Goal: Task Accomplishment & Management: Manage account settings

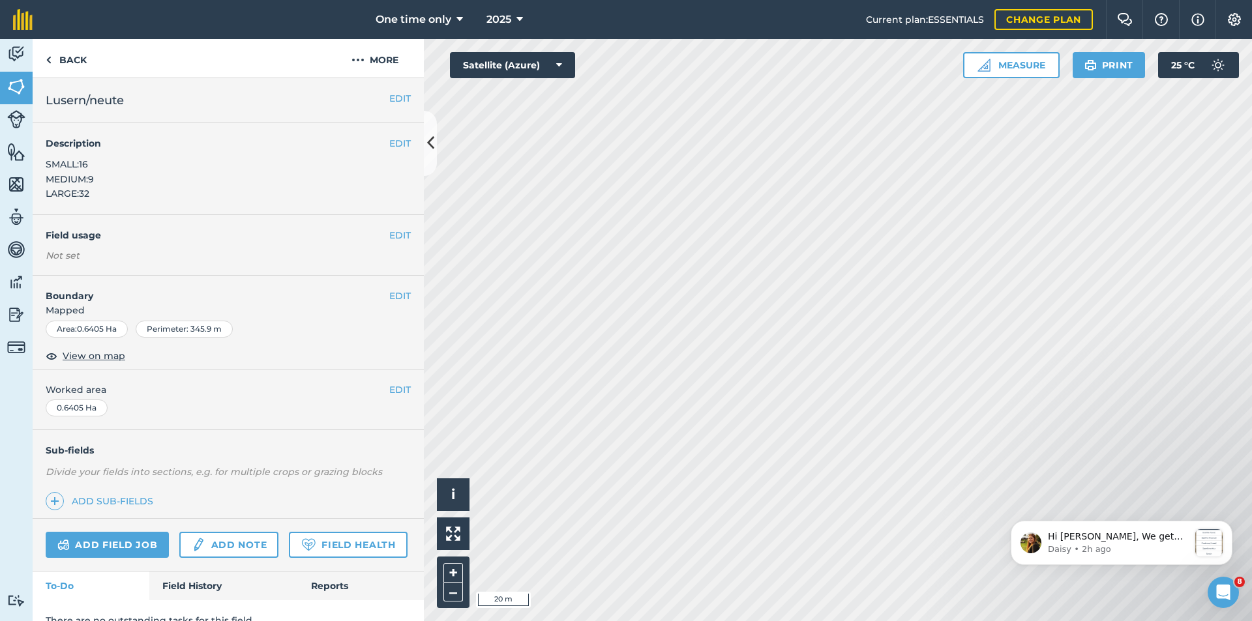
scroll to position [465, 0]
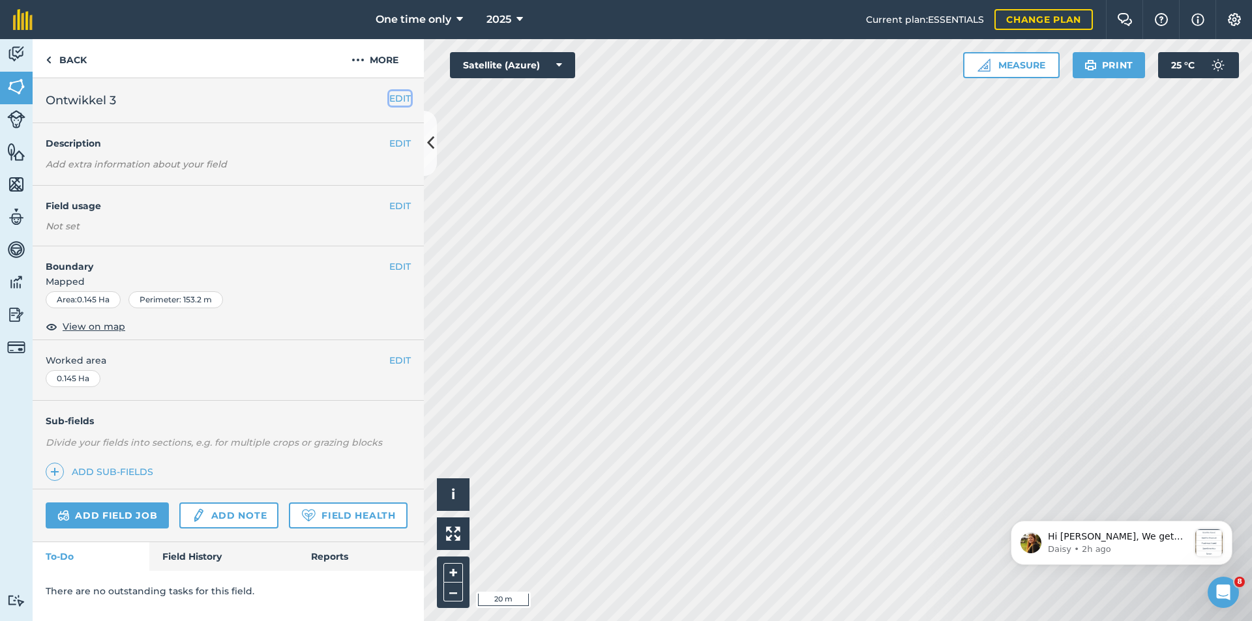
click at [390, 91] on button "EDIT" at bounding box center [400, 98] width 22 height 14
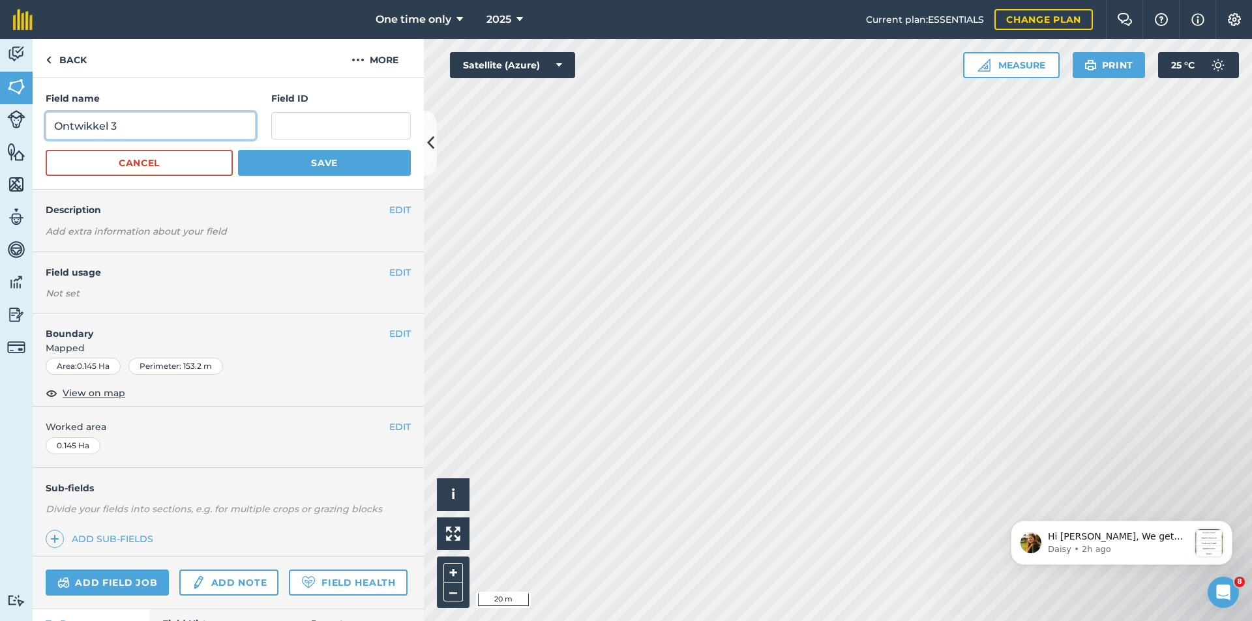
click at [132, 122] on input "Ontwikkel 3" at bounding box center [151, 125] width 210 height 27
type input "O"
type input "[PERSON_NAME] blok links"
click at [283, 160] on button "Save" at bounding box center [324, 163] width 173 height 26
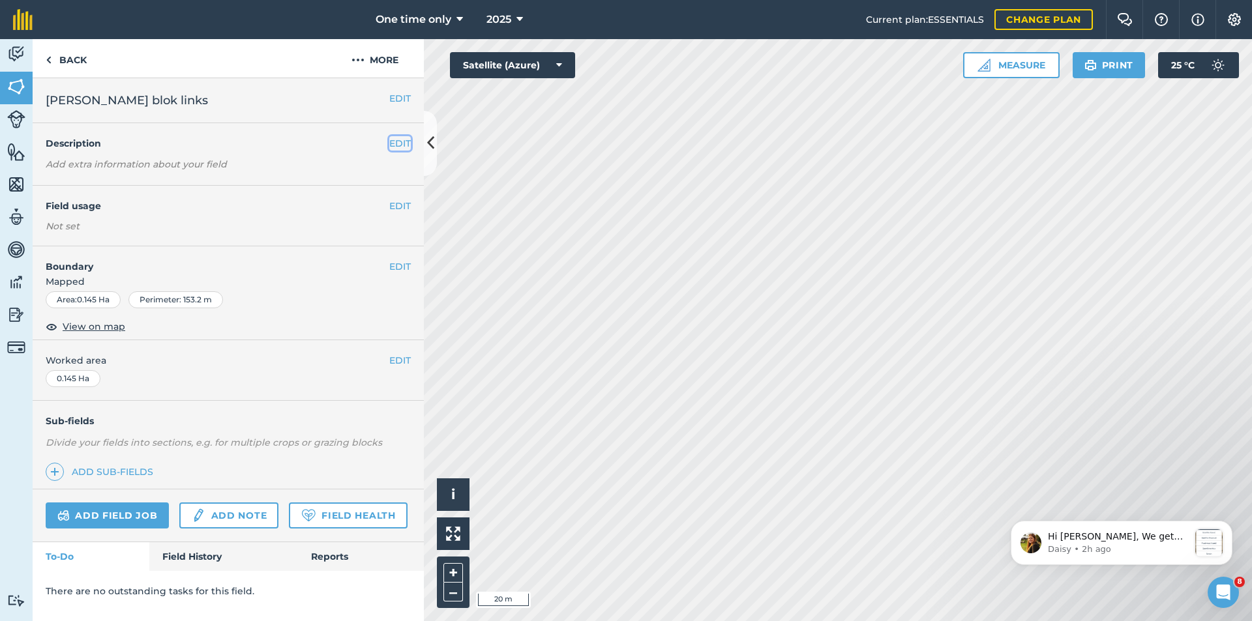
click at [396, 139] on button "EDIT" at bounding box center [400, 143] width 22 height 14
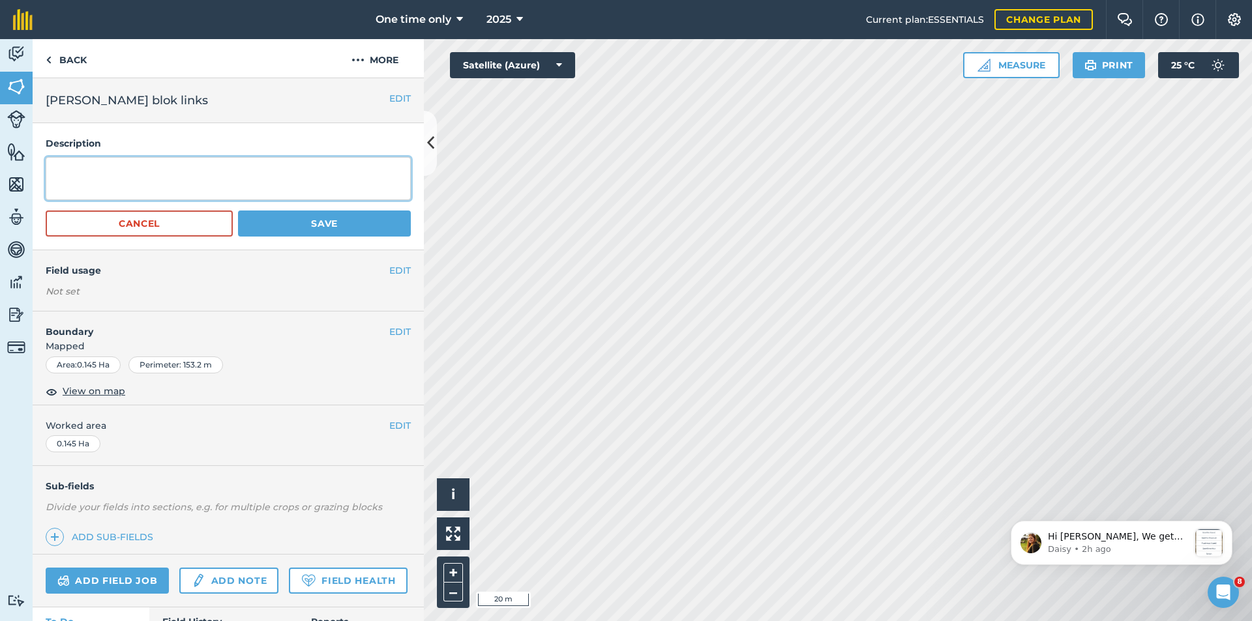
click at [92, 169] on textarea at bounding box center [228, 178] width 365 height 43
type textarea "L"
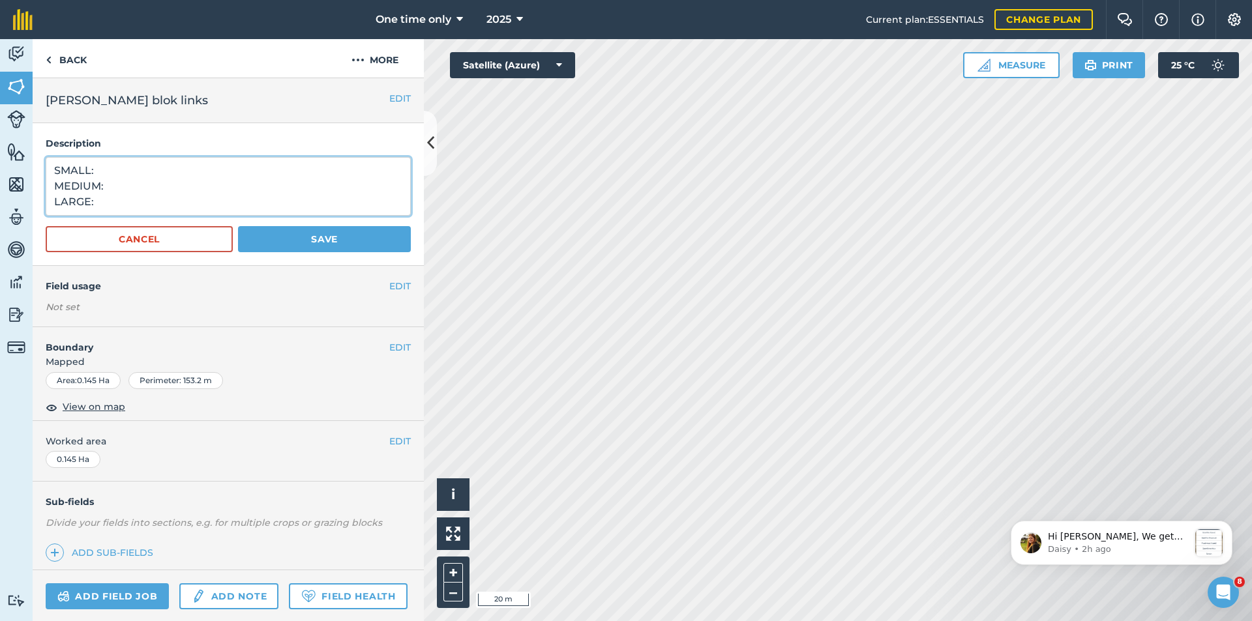
click at [107, 169] on textarea "SMALL: MEDIUM: LARGE:" at bounding box center [228, 186] width 365 height 59
click at [107, 170] on textarea "SMALL: MEDIUM: LARGE:" at bounding box center [228, 186] width 365 height 59
click at [106, 165] on textarea "SMALL: MEDIUM: LARGE:" at bounding box center [228, 186] width 365 height 59
click at [112, 183] on textarea "SMALL:3 MEDIUM: LARGE:" at bounding box center [228, 186] width 365 height 59
click at [96, 203] on textarea "SMALL:3 MEDIUM:0 LARGE:" at bounding box center [228, 186] width 365 height 59
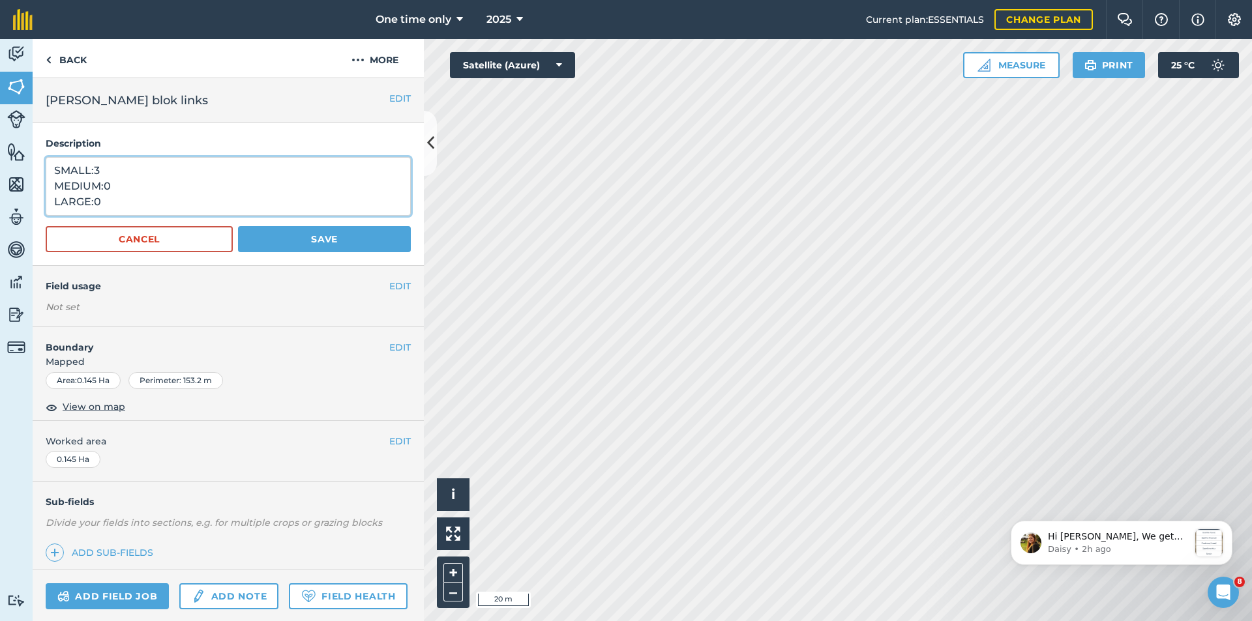
type textarea "SMALL:3 MEDIUM:0 LARGE:0"
click at [278, 233] on button "Save" at bounding box center [324, 239] width 173 height 26
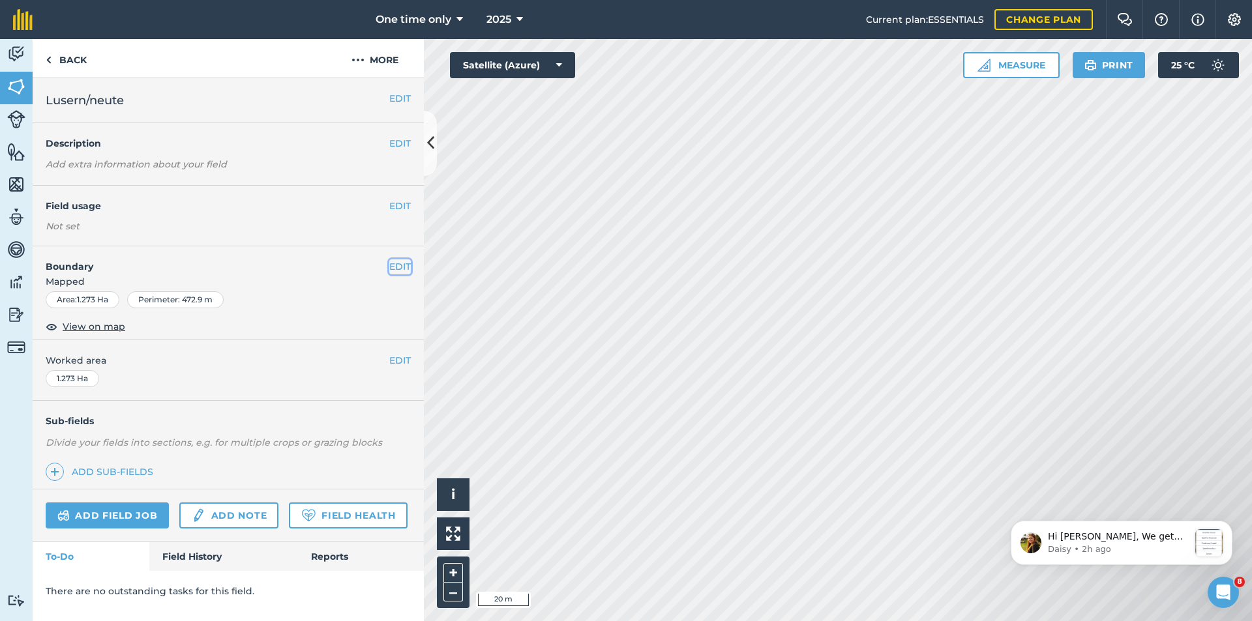
click at [400, 267] on button "EDIT" at bounding box center [400, 266] width 22 height 14
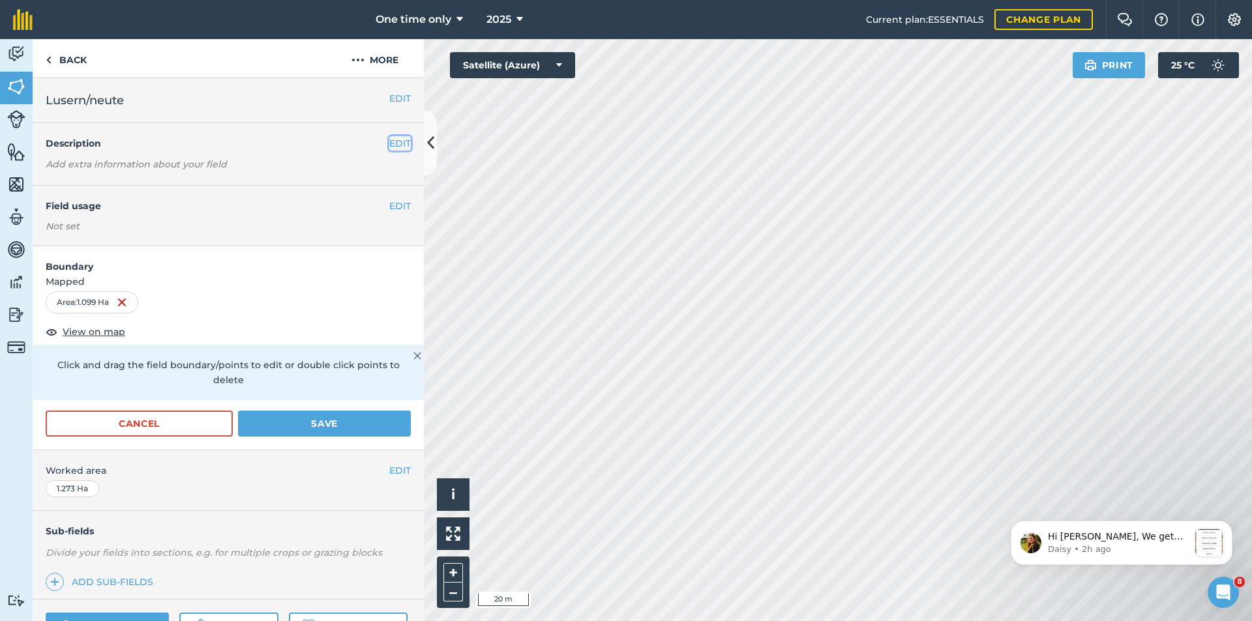
click at [390, 141] on button "EDIT" at bounding box center [400, 143] width 22 height 14
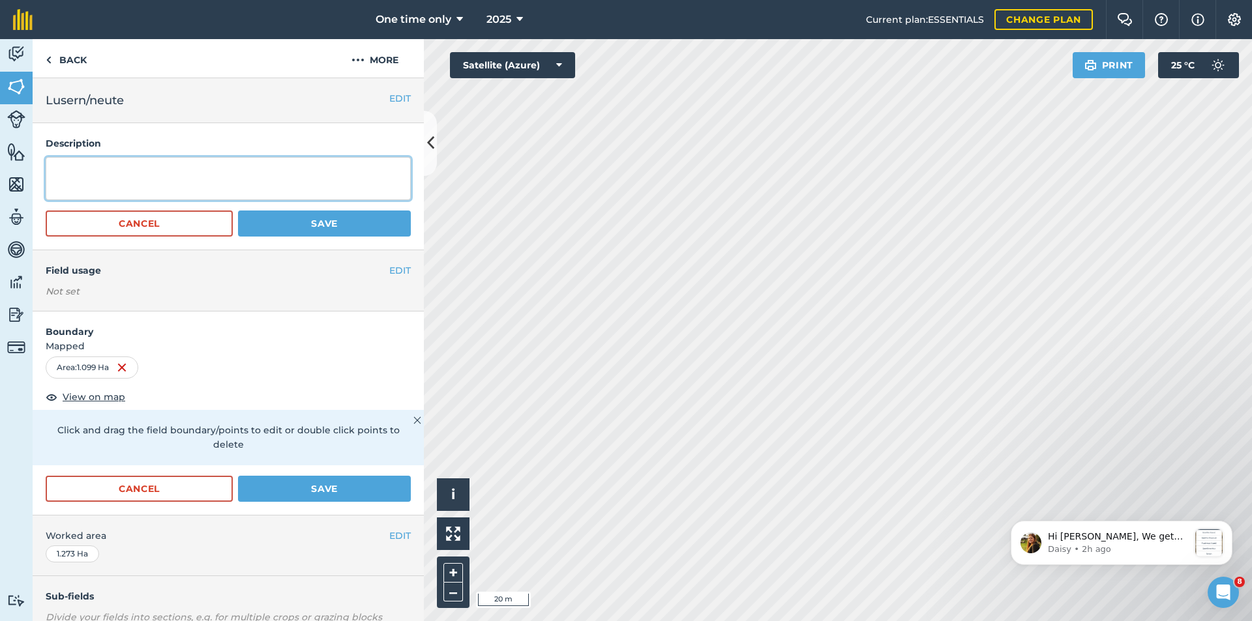
click at [63, 167] on textarea at bounding box center [228, 178] width 365 height 43
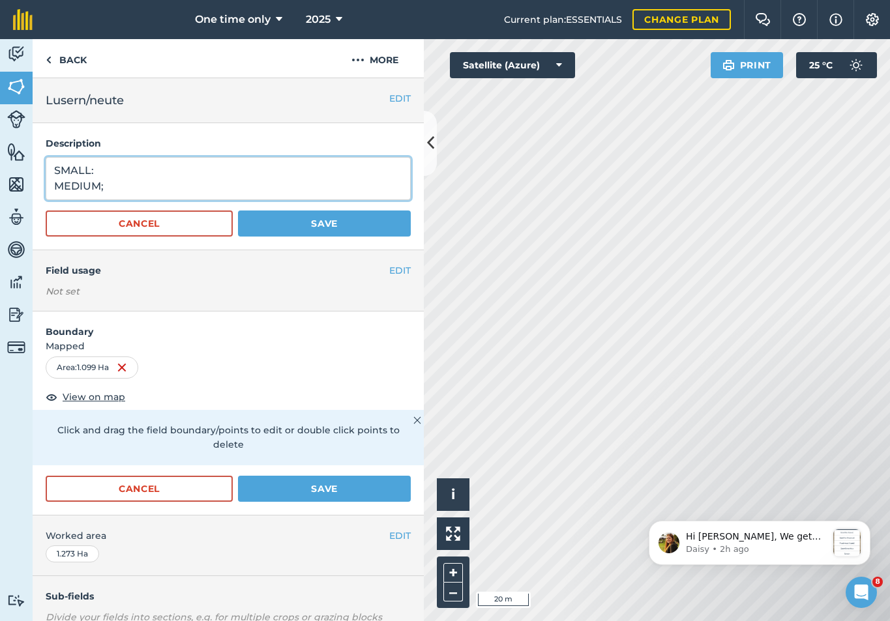
click at [114, 187] on textarea "SMALL: MEDIUM;" at bounding box center [228, 178] width 365 height 43
click at [100, 183] on textarea "SMALL: MEDIUM;" at bounding box center [228, 178] width 365 height 43
click at [113, 186] on textarea "SMALL: MEDIUM;" at bounding box center [228, 178] width 365 height 43
click at [106, 186] on textarea "SMALL: MEDIUM;" at bounding box center [228, 178] width 365 height 43
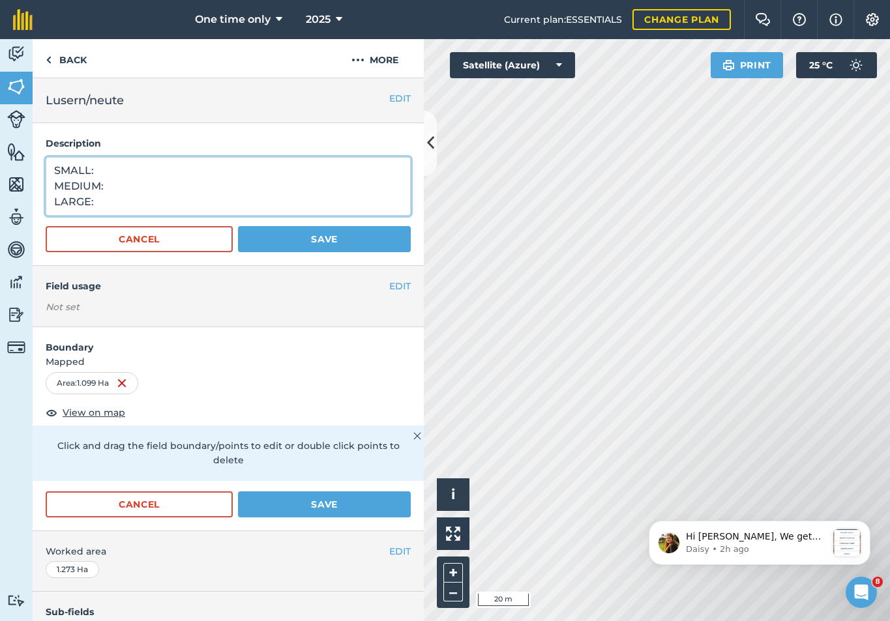
click at [104, 171] on textarea "SMALL: MEDIUM: LARGE:" at bounding box center [228, 186] width 365 height 59
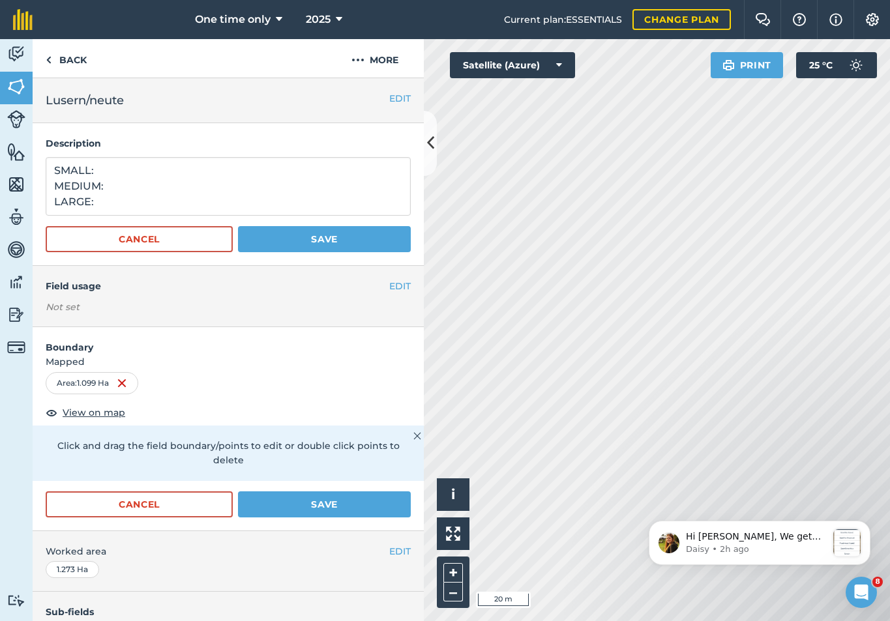
click at [148, 95] on h2 "Lusern/neute" at bounding box center [218, 100] width 344 height 18
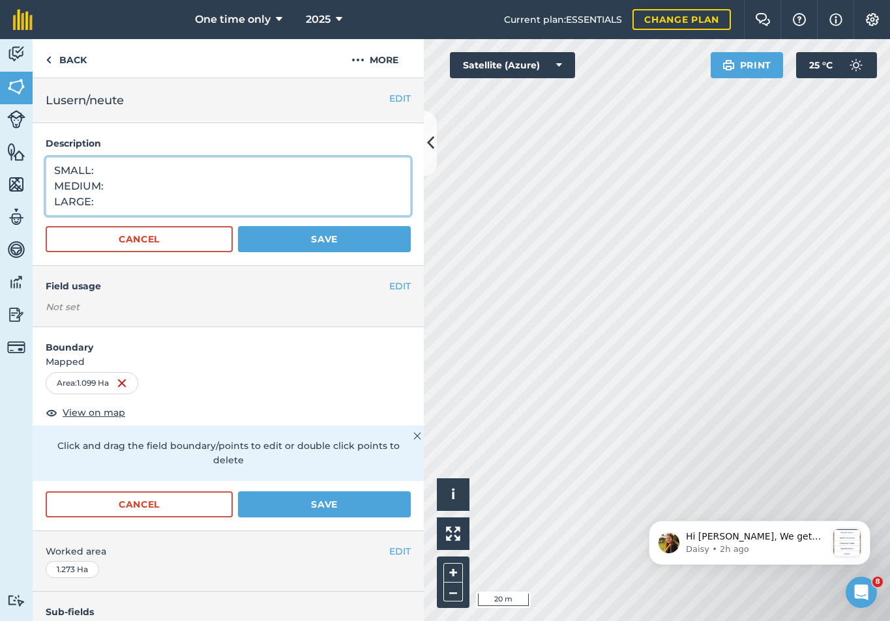
click at [110, 169] on textarea "SMALL: MEDIUM: LARGE:" at bounding box center [228, 186] width 365 height 59
click at [109, 187] on textarea "SMALL:16 MEDIUM: LARGE:" at bounding box center [228, 186] width 365 height 59
click at [105, 204] on textarea "SMALL:16 MEDIUM:9 LARGE:" at bounding box center [228, 186] width 365 height 59
type textarea "SMALL:16 MEDIUM:9 LARGE:32"
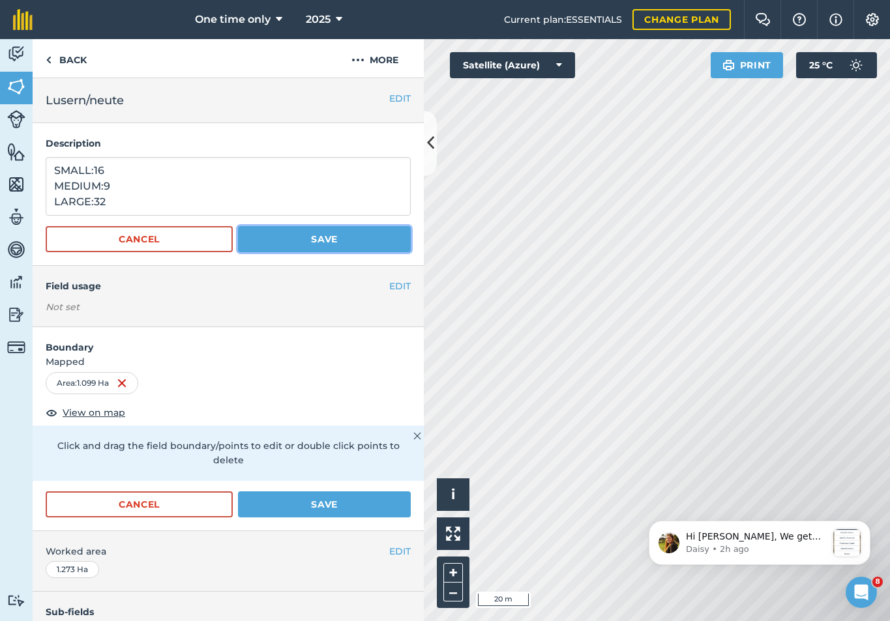
click at [254, 232] on button "Save" at bounding box center [324, 239] width 173 height 26
click at [282, 531] on div "EDIT Worked area 1.273 Ha" at bounding box center [228, 561] width 391 height 61
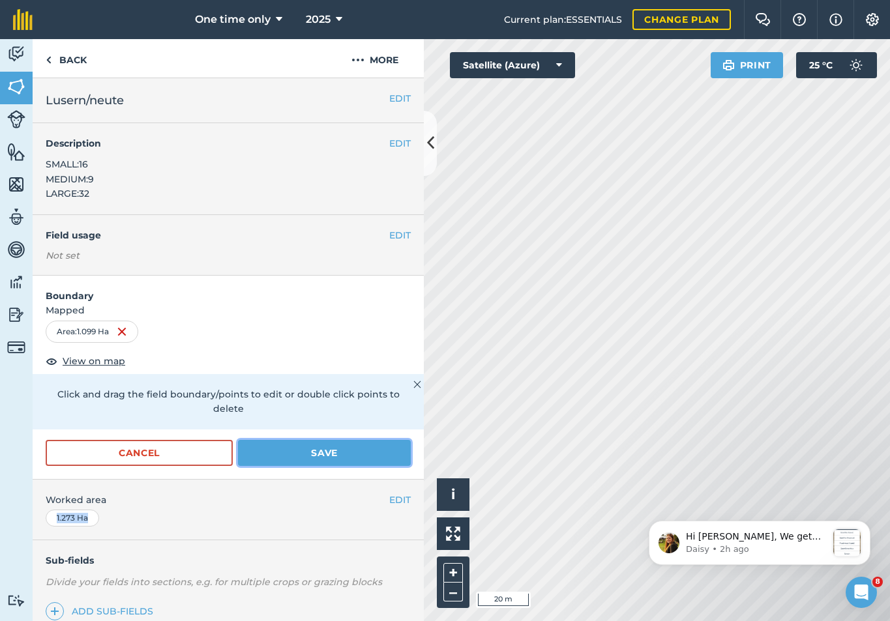
click at [304, 453] on button "Save" at bounding box center [324, 453] width 173 height 26
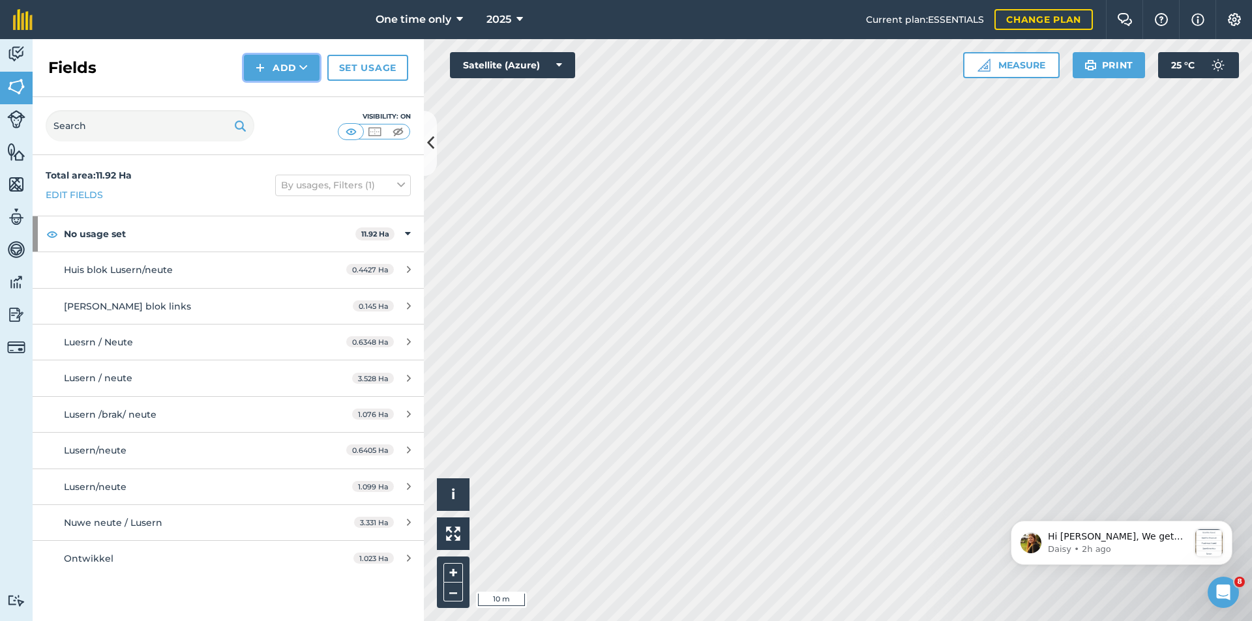
click at [280, 57] on button "Add" at bounding box center [282, 68] width 76 height 26
click at [280, 96] on link "Draw" at bounding box center [282, 97] width 72 height 29
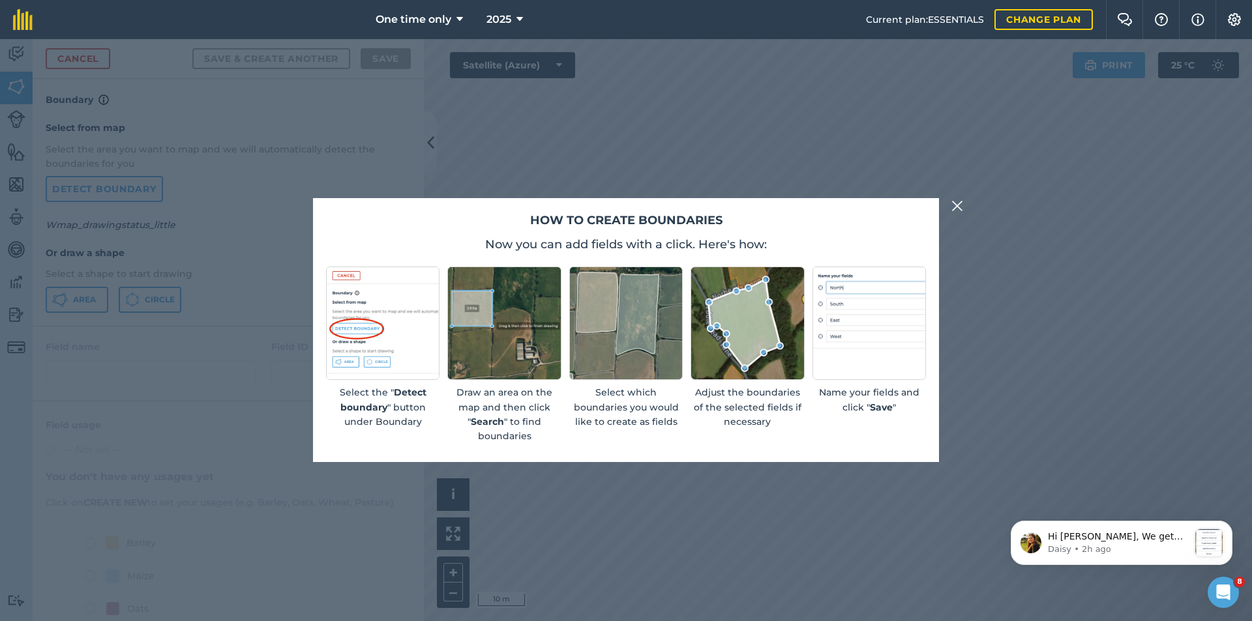
click at [958, 205] on img at bounding box center [957, 206] width 12 height 16
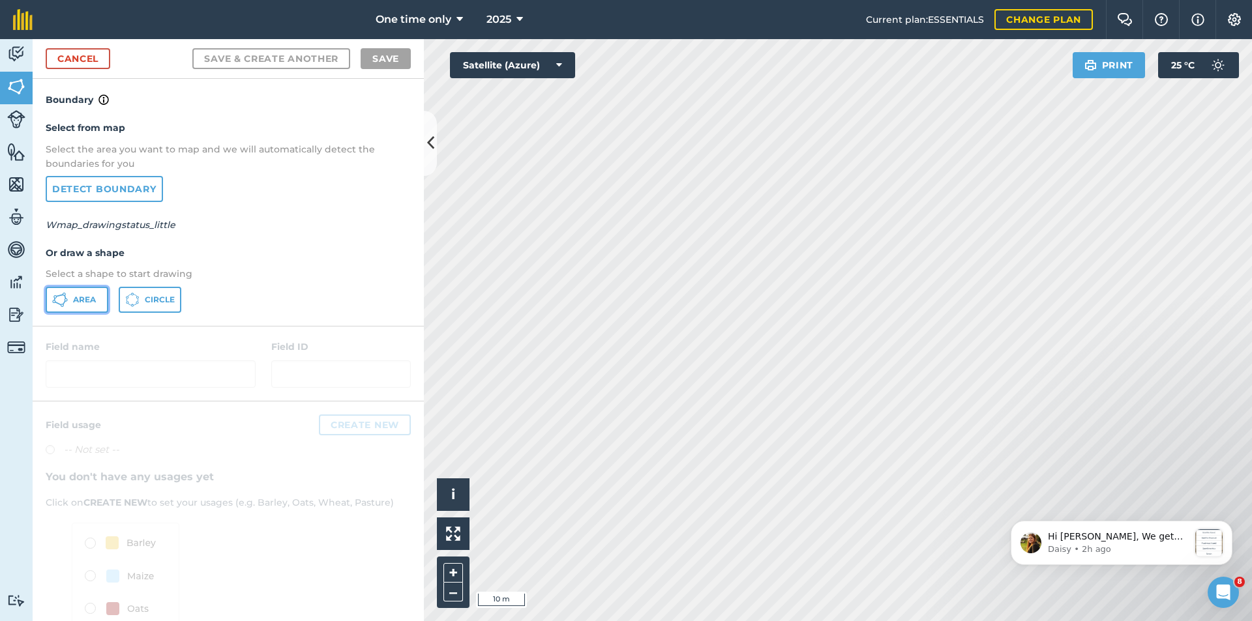
click at [72, 301] on button "Area" at bounding box center [77, 300] width 63 height 26
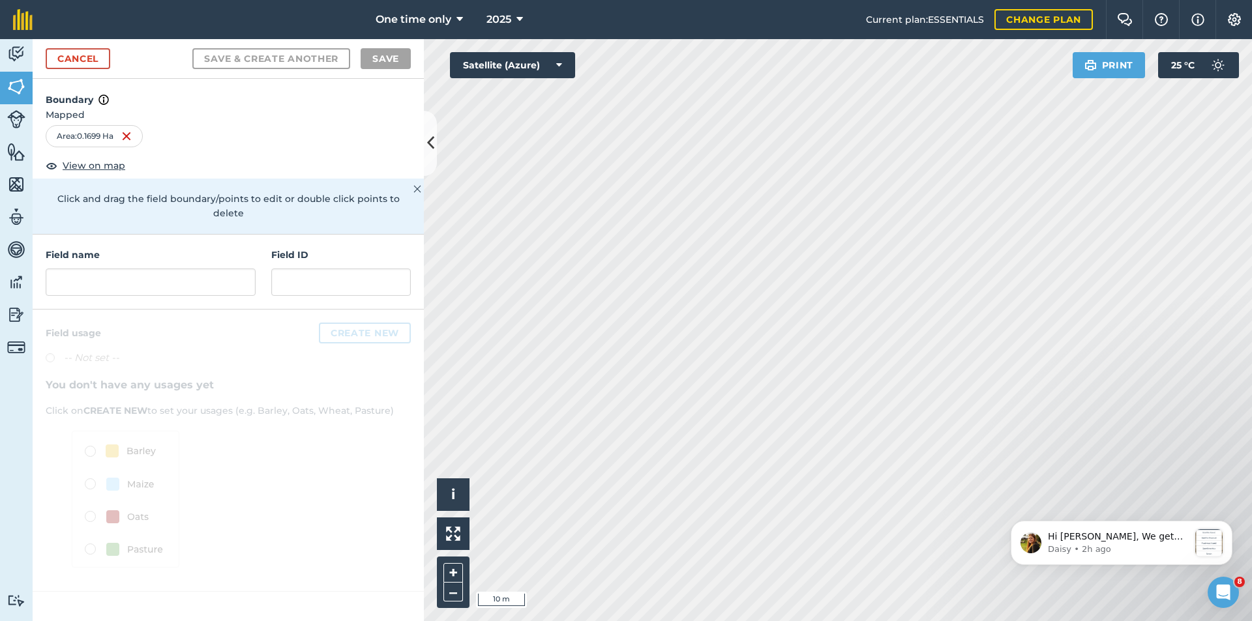
click at [74, 104] on h4 "Boundary" at bounding box center [228, 93] width 391 height 29
click at [92, 100] on h4 "Boundary" at bounding box center [228, 93] width 391 height 29
click at [98, 269] on input "text" at bounding box center [151, 282] width 210 height 27
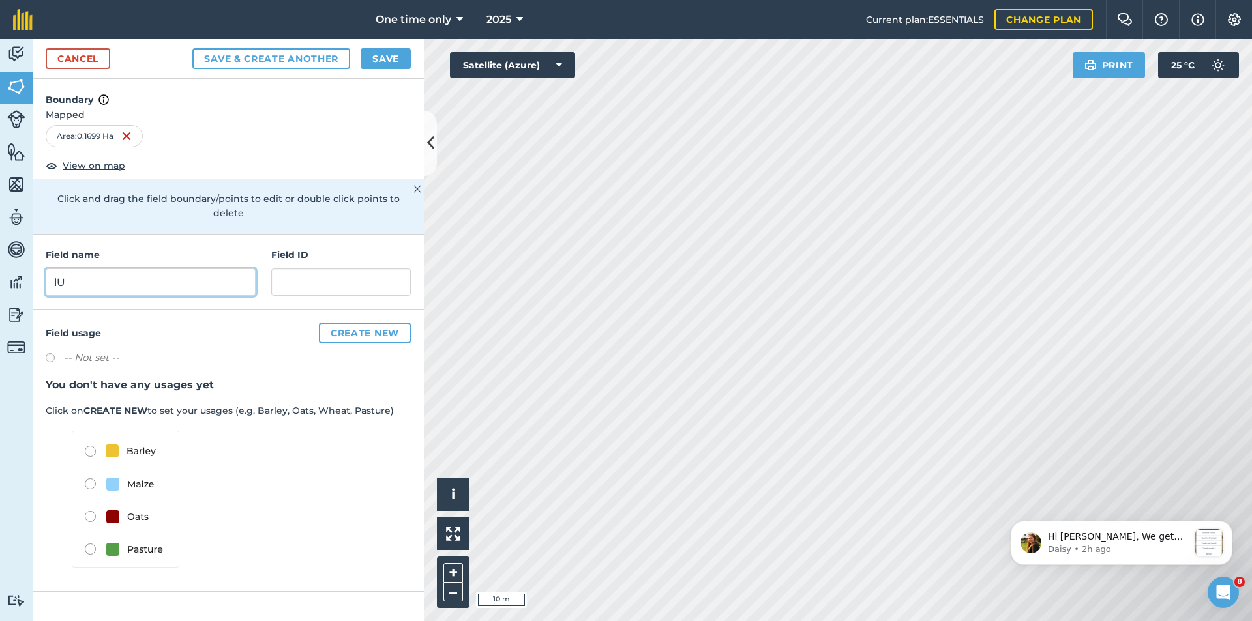
type input "l"
type input "Lusern / Neute O-rus Regs"
click at [387, 55] on button "Save" at bounding box center [386, 58] width 50 height 21
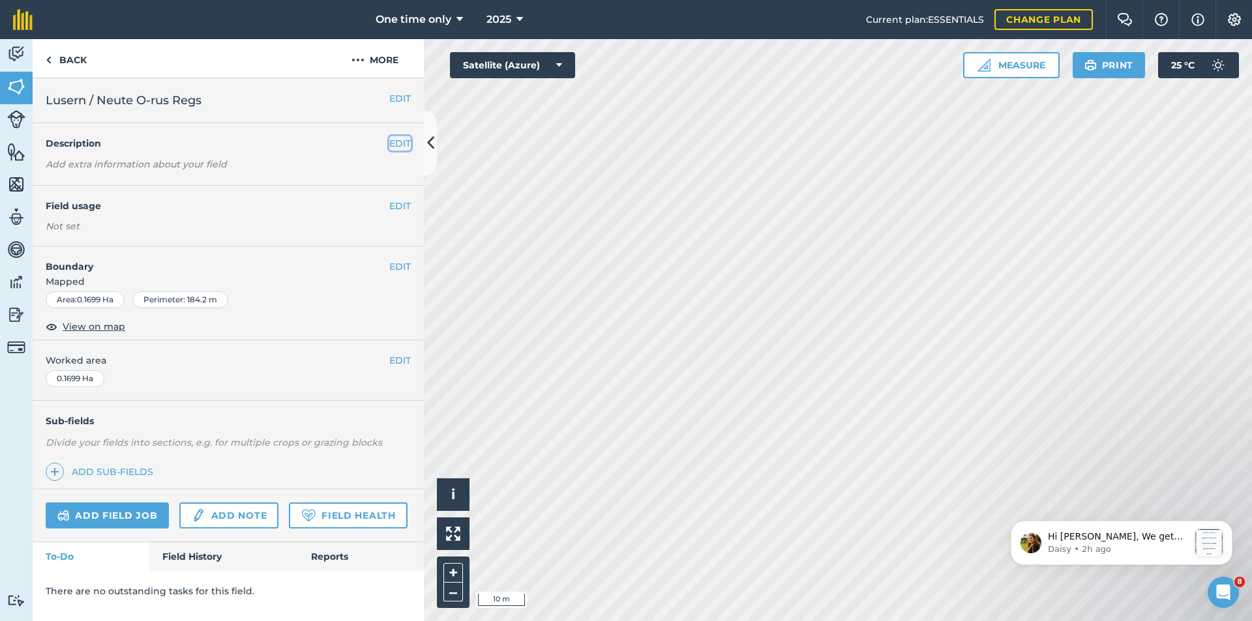
click at [394, 146] on button "EDIT" at bounding box center [400, 143] width 22 height 14
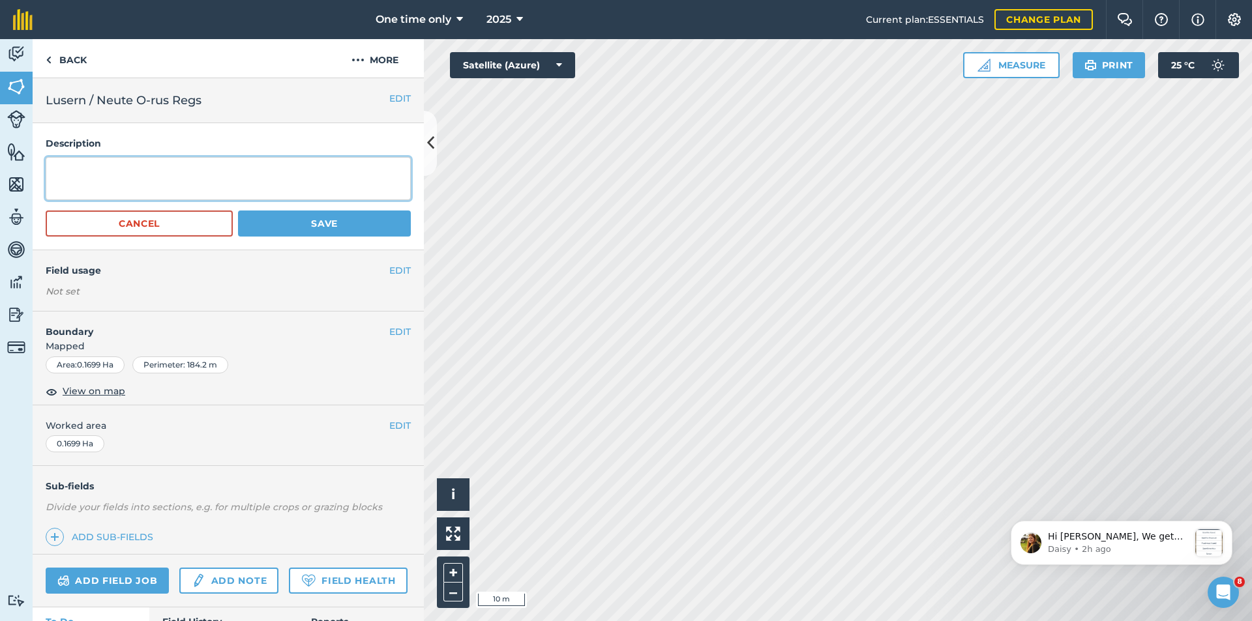
click at [139, 181] on textarea at bounding box center [228, 178] width 365 height 43
type textarea "s"
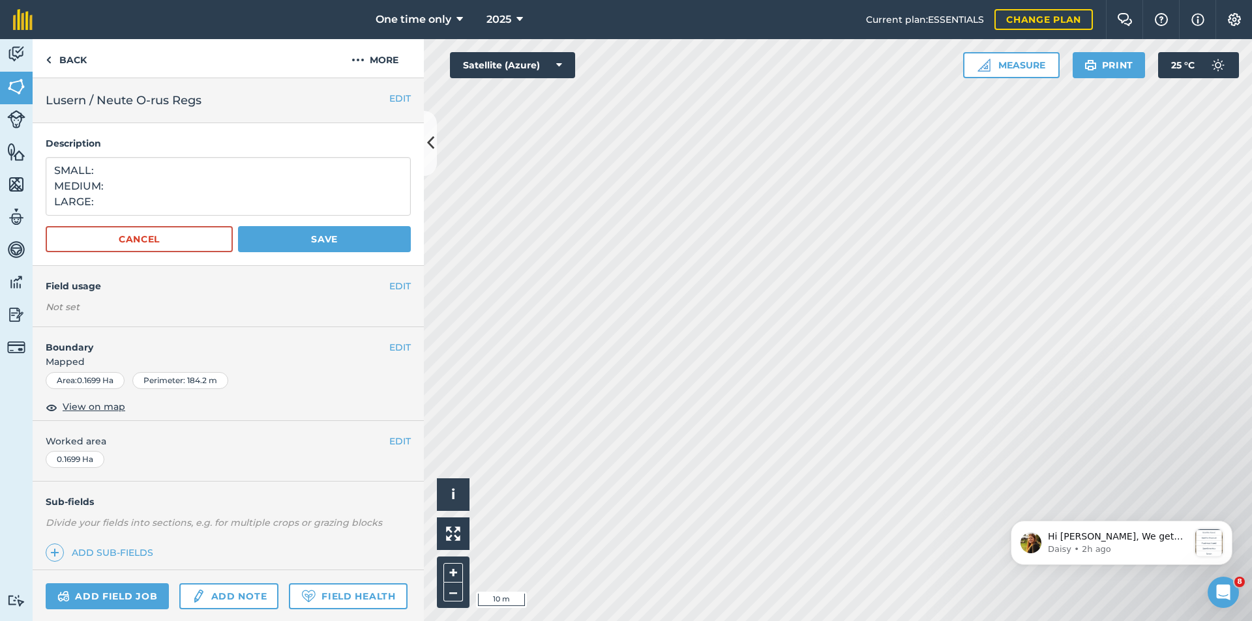
click at [122, 155] on div "Description SMALL: MEDIUM: LARGE: Cancel Save" at bounding box center [228, 194] width 391 height 143
click at [119, 169] on textarea "SMALL: MEDIUM: LARGE:" at bounding box center [228, 186] width 365 height 59
click at [127, 183] on textarea "SMALL:10 MEDIUM: LARGE:" at bounding box center [228, 186] width 365 height 59
click at [96, 198] on textarea "SMALL:10 MEDIUM:2 LARGE:" at bounding box center [228, 186] width 365 height 59
type textarea "SMALL:10 MEDIUM:2 LARGE:0"
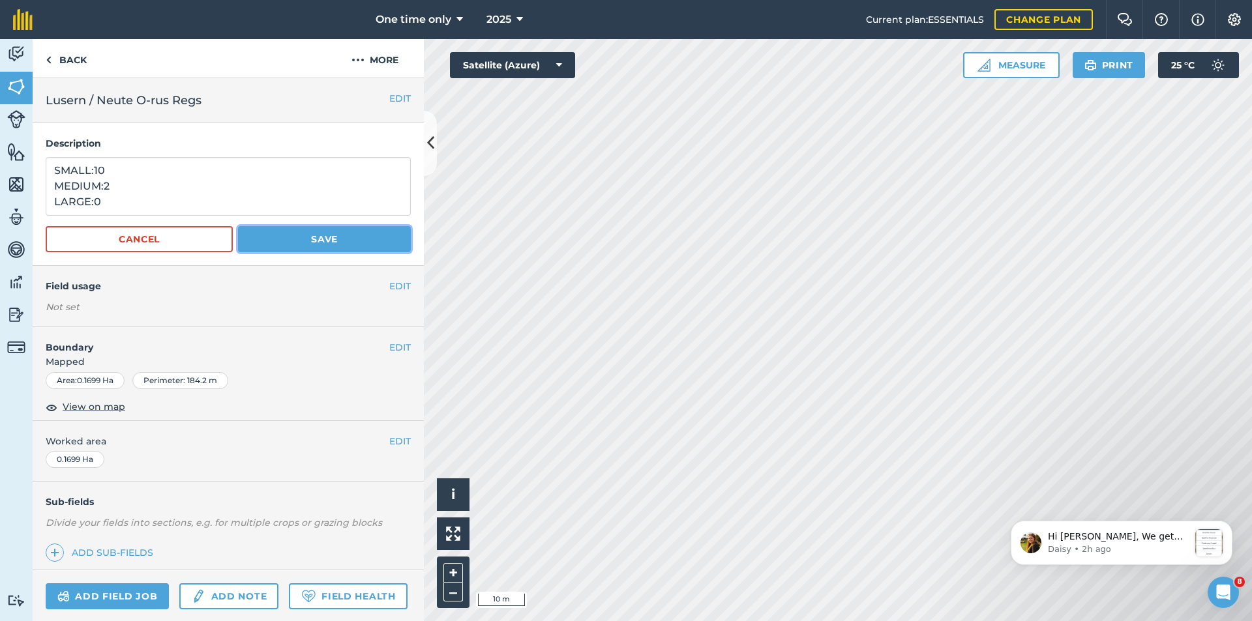
click at [290, 231] on button "Save" at bounding box center [324, 239] width 173 height 26
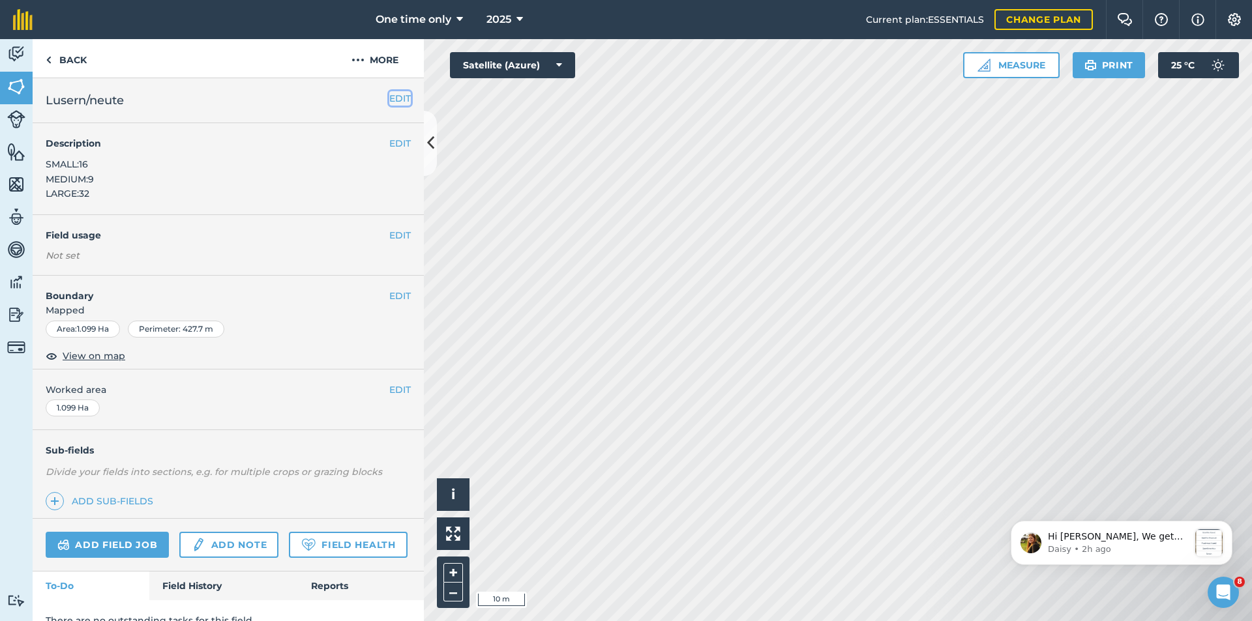
click at [389, 95] on button "EDIT" at bounding box center [400, 98] width 22 height 14
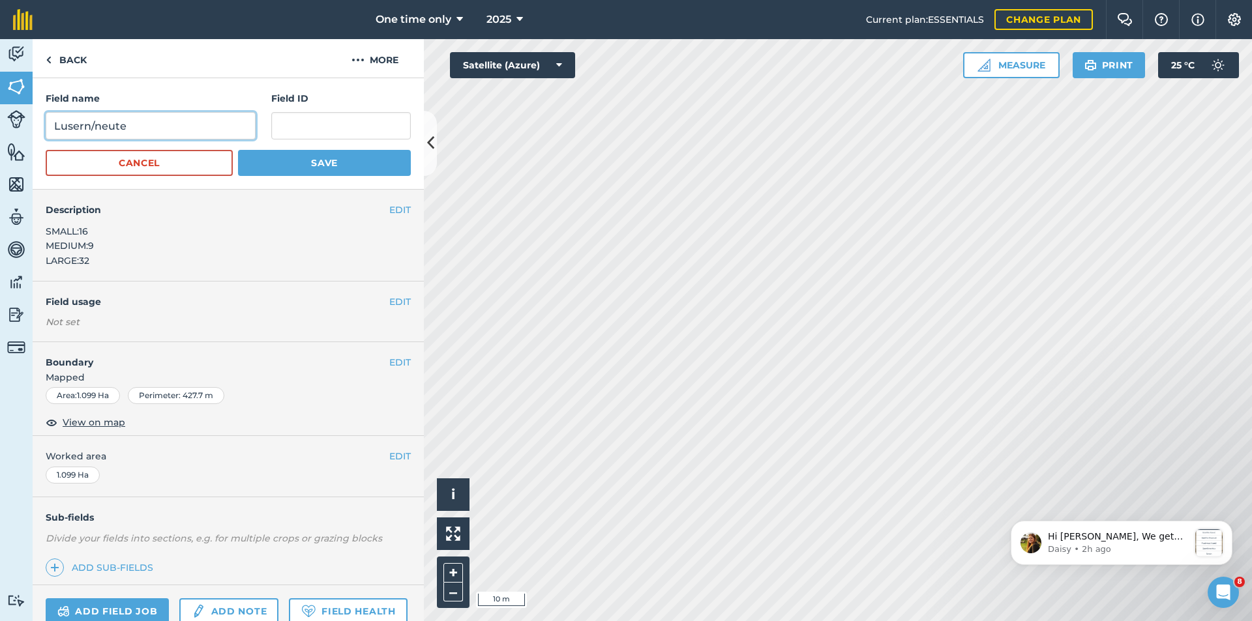
click at [164, 125] on input "Lusern/neute" at bounding box center [151, 125] width 210 height 27
type input "Lusern/neute O-Rus groot"
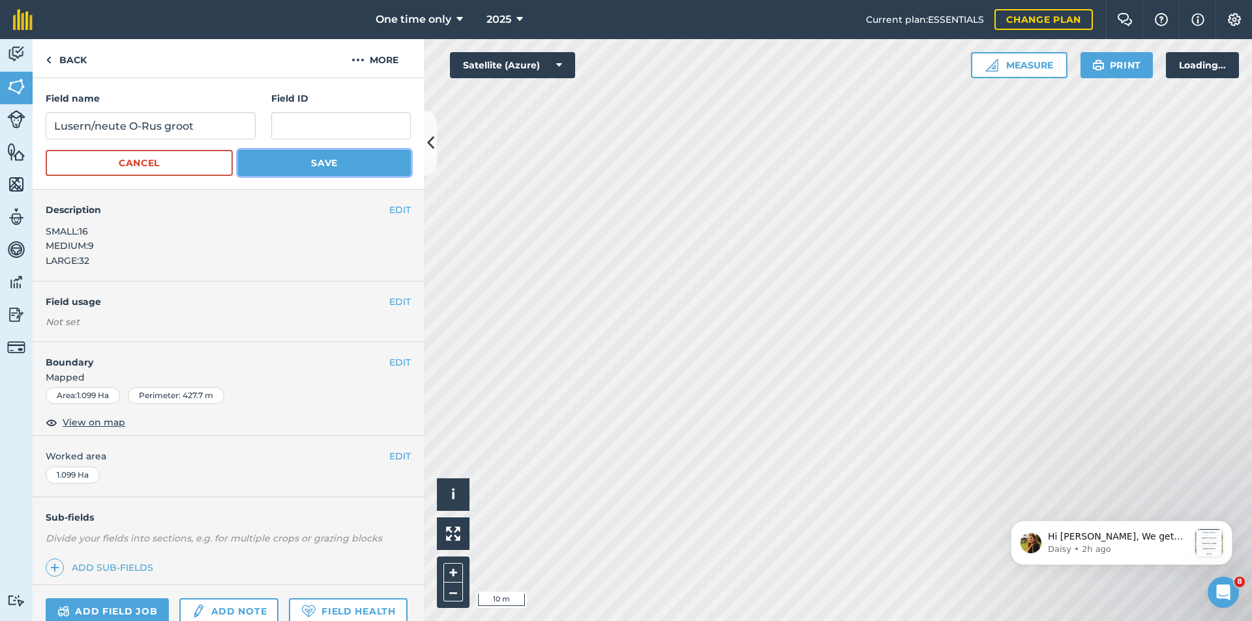
click at [301, 158] on button "Save" at bounding box center [324, 163] width 173 height 26
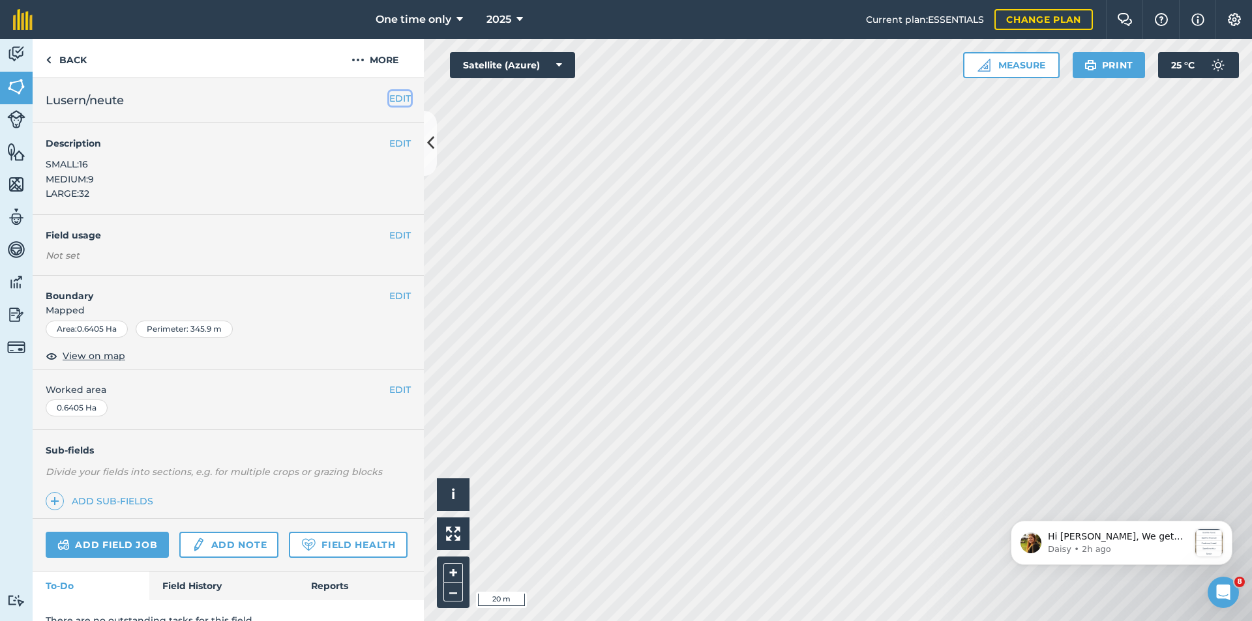
click at [389, 97] on button "EDIT" at bounding box center [400, 98] width 22 height 14
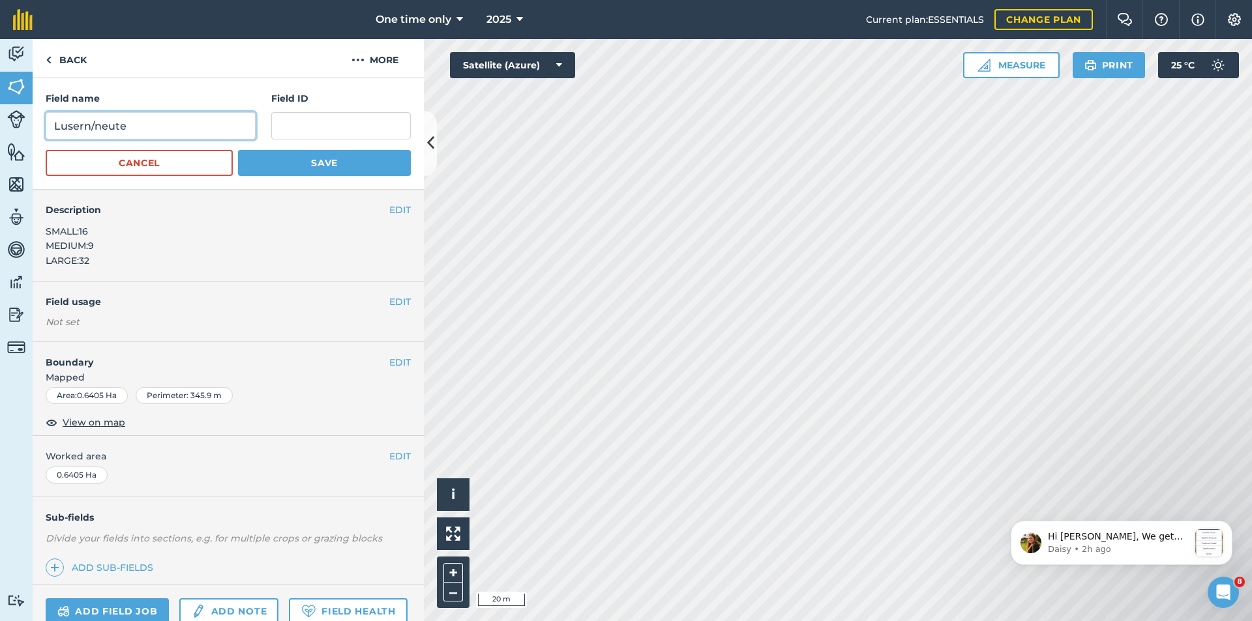
click at [222, 124] on input "Lusern/neute" at bounding box center [151, 125] width 210 height 27
type input "Lusern/neute O-Rus trap"
click at [259, 158] on button "Save" at bounding box center [324, 163] width 173 height 26
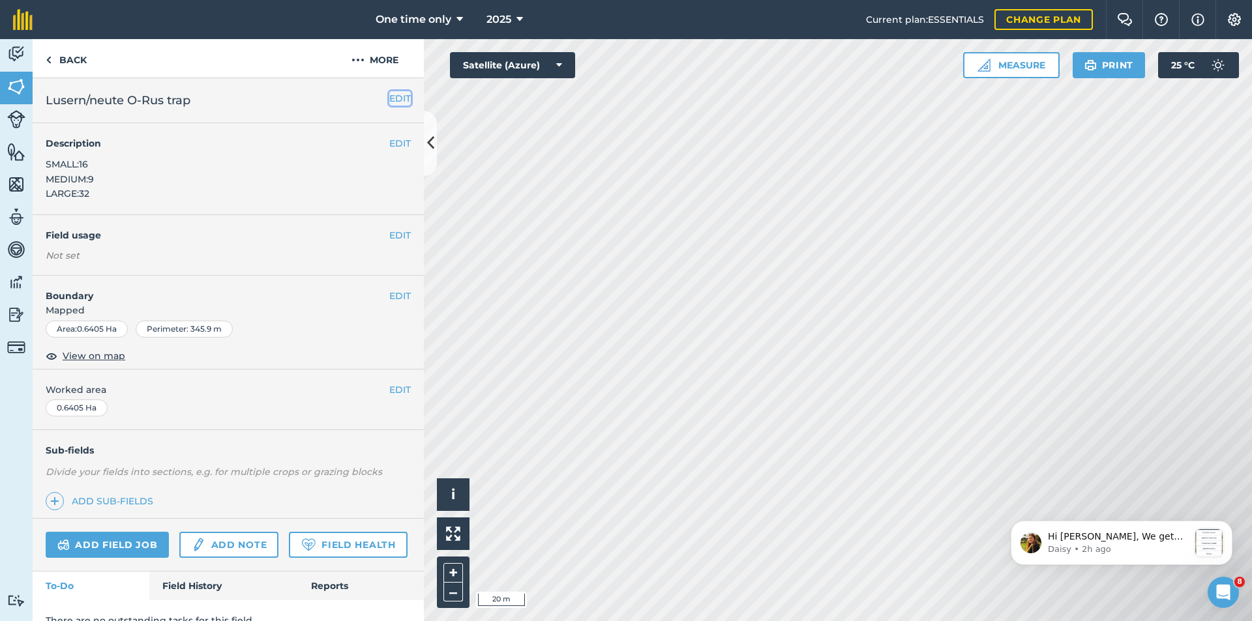
click at [389, 97] on button "EDIT" at bounding box center [400, 98] width 22 height 14
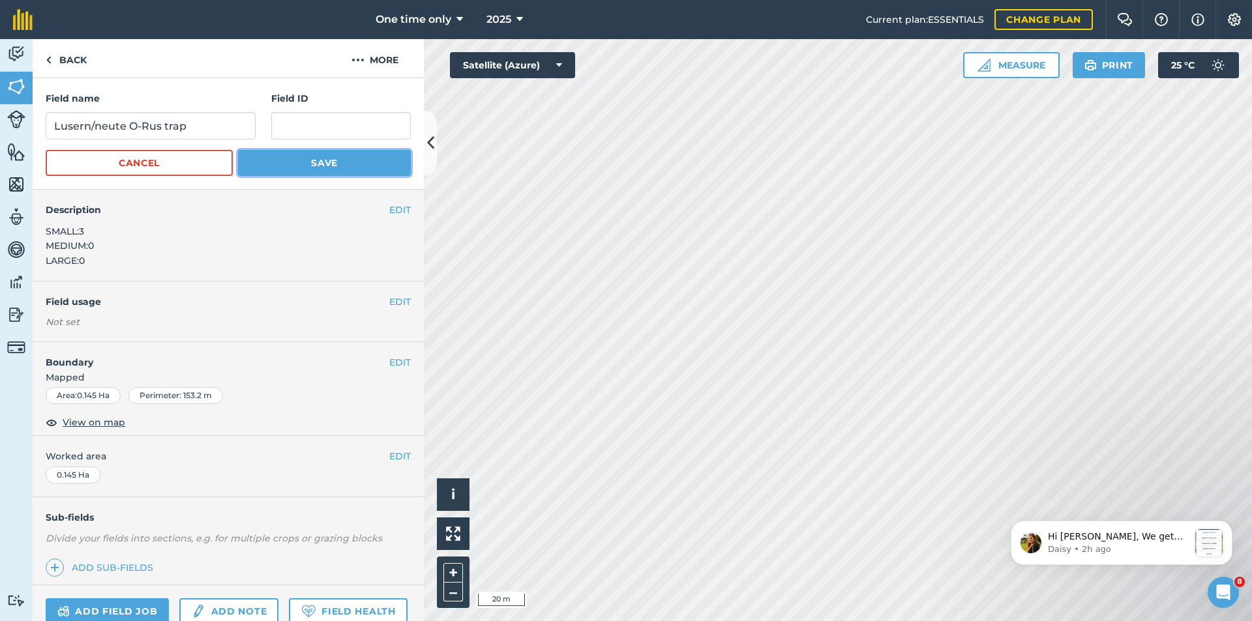
click at [389, 168] on button "Save" at bounding box center [324, 163] width 173 height 26
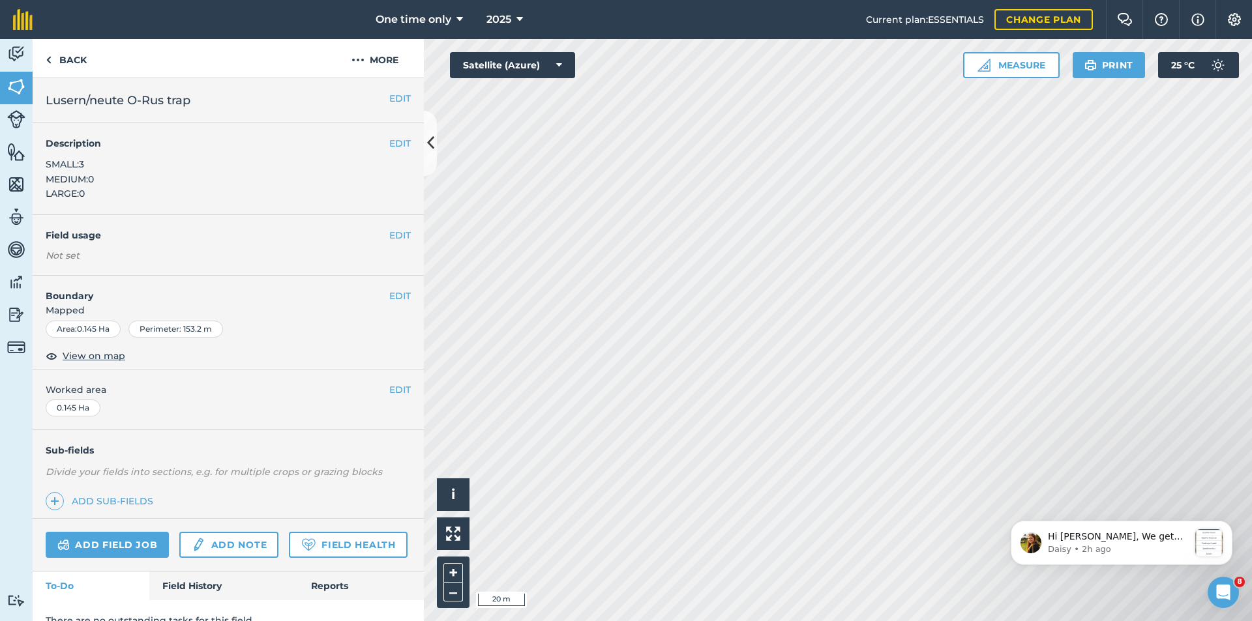
click at [194, 104] on h2 "Lusern/neute O-Rus trap" at bounding box center [218, 100] width 344 height 18
click at [389, 102] on button "EDIT" at bounding box center [400, 98] width 22 height 14
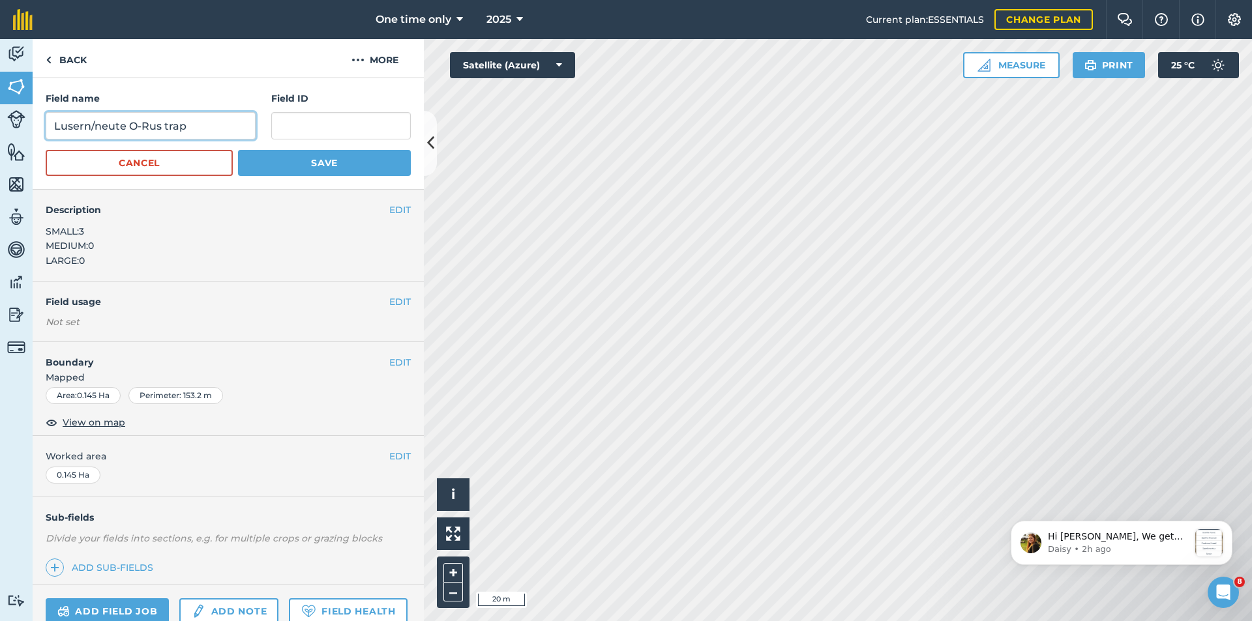
click at [208, 129] on input "Lusern/neute O-Rus trap" at bounding box center [151, 125] width 210 height 27
type input "Lusern/neute O-Rus links"
click at [259, 161] on button "Save" at bounding box center [324, 163] width 173 height 26
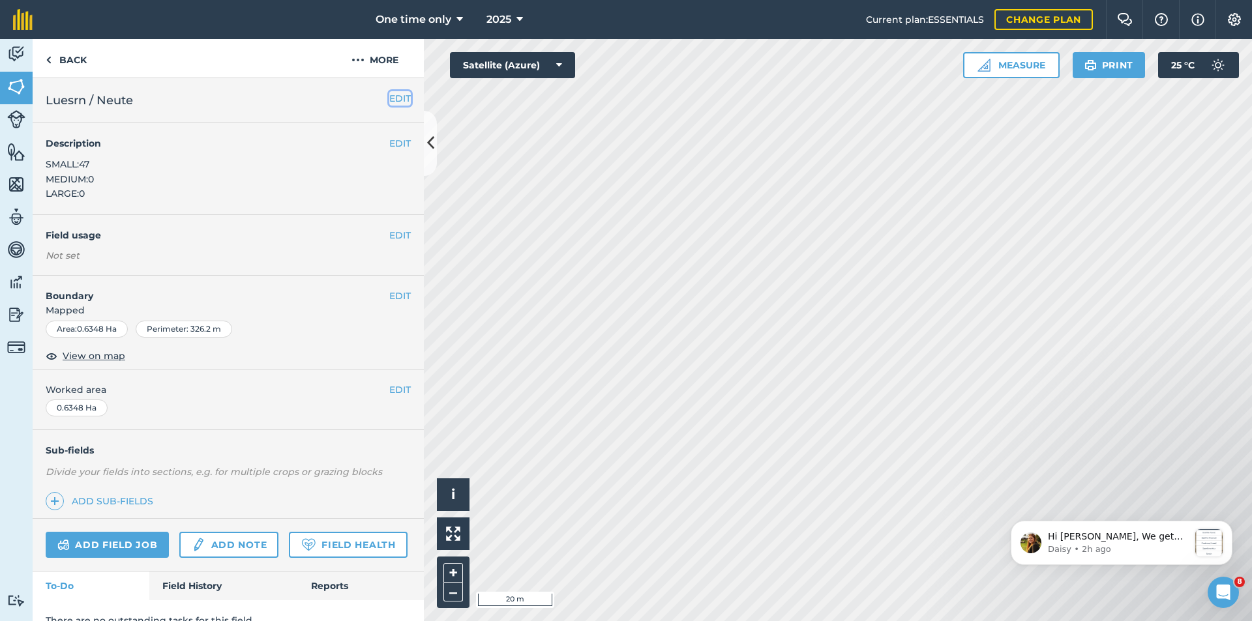
click at [392, 98] on button "EDIT" at bounding box center [400, 98] width 22 height 14
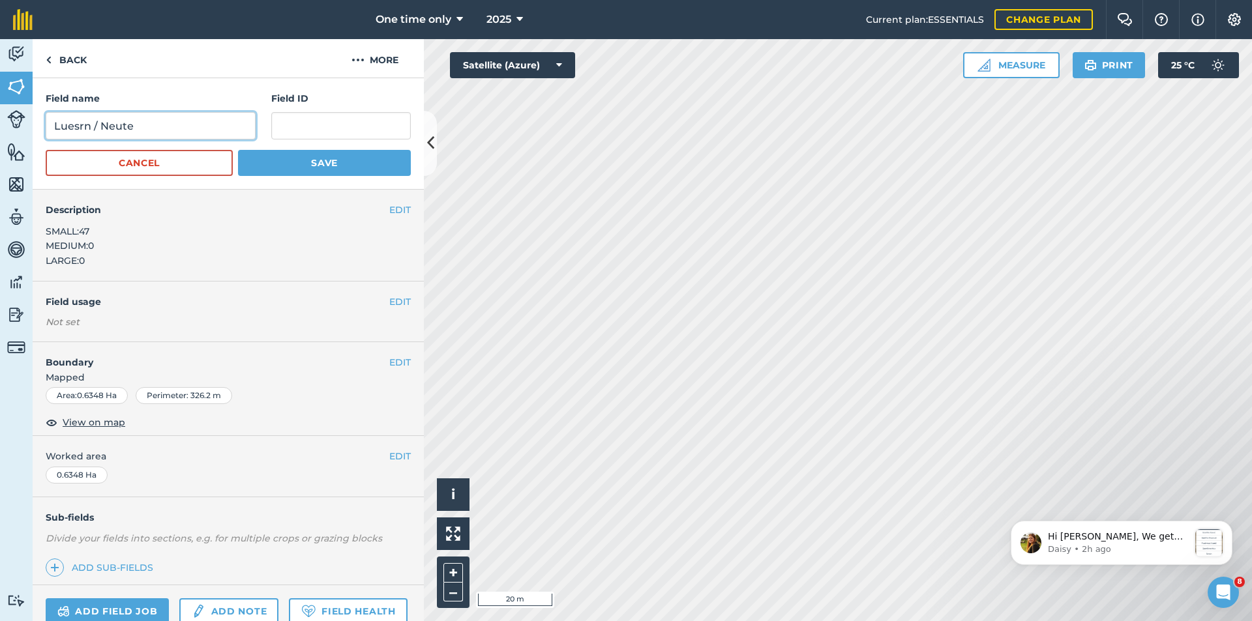
click at [153, 128] on input "Luesrn / Neute" at bounding box center [151, 125] width 210 height 27
type input "Luesrn / Neute Brak Bo son"
click at [261, 168] on button "Save" at bounding box center [324, 163] width 173 height 26
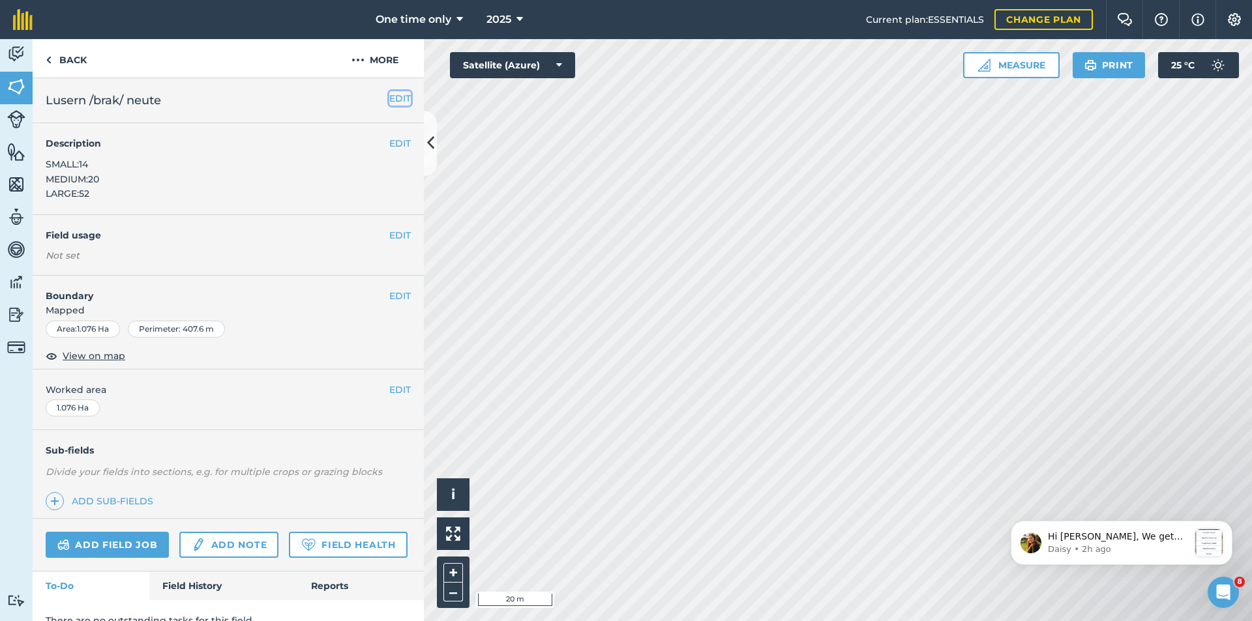
click at [389, 99] on button "EDIT" at bounding box center [400, 98] width 22 height 14
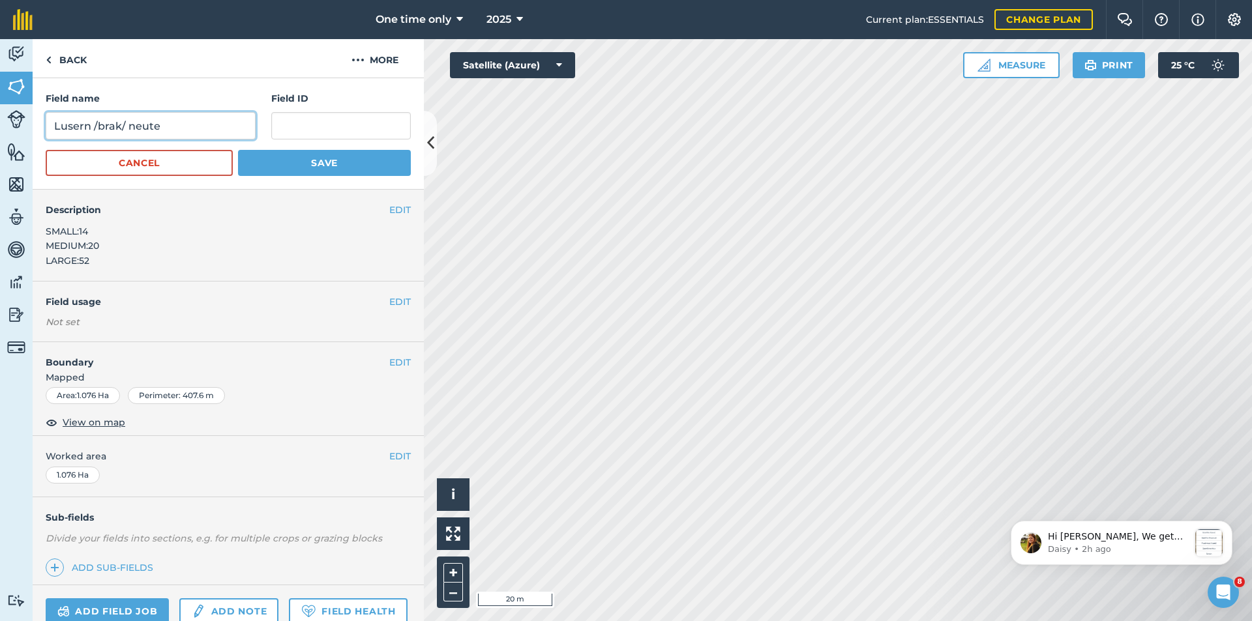
click at [186, 126] on input "Lusern /brak/ neute" at bounding box center [151, 125] width 210 height 27
click at [124, 124] on input "Lusern /brak/ neute" at bounding box center [151, 125] width 210 height 27
click at [89, 126] on input "Lusern/ neute" at bounding box center [151, 125] width 210 height 27
click at [103, 123] on input "Lusern / neute" at bounding box center [151, 125] width 210 height 27
click at [174, 121] on input "Lusern /neute" at bounding box center [151, 125] width 210 height 27
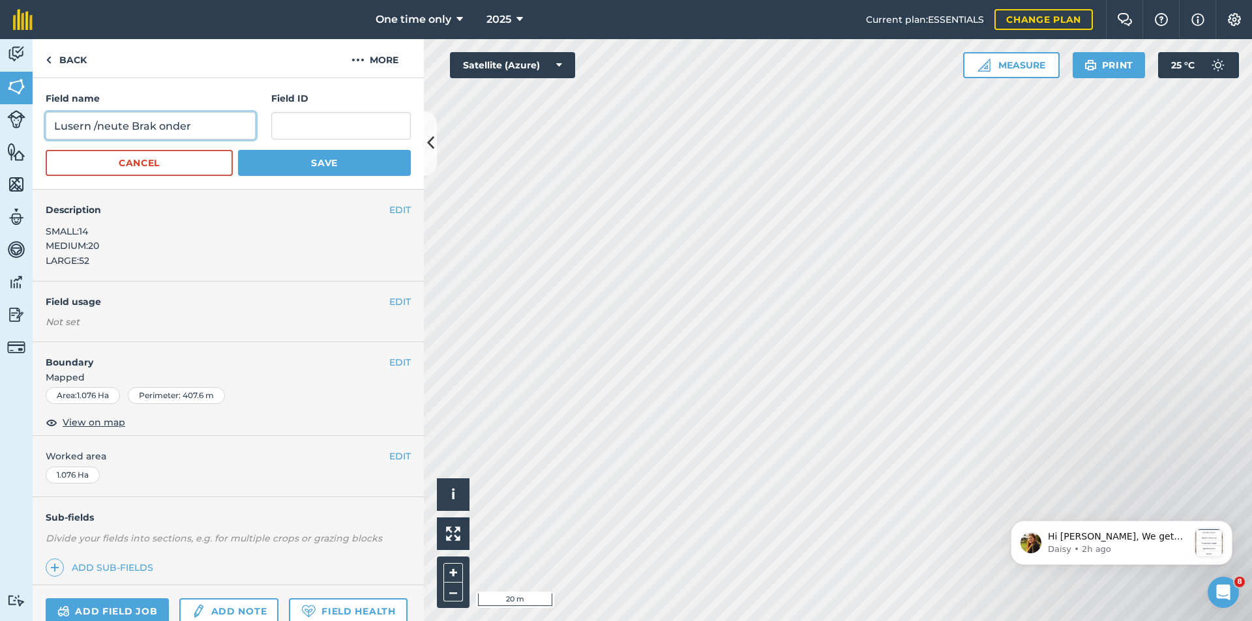
type input "Lusern /neute Brak onder"
click at [270, 161] on button "Save" at bounding box center [324, 163] width 173 height 26
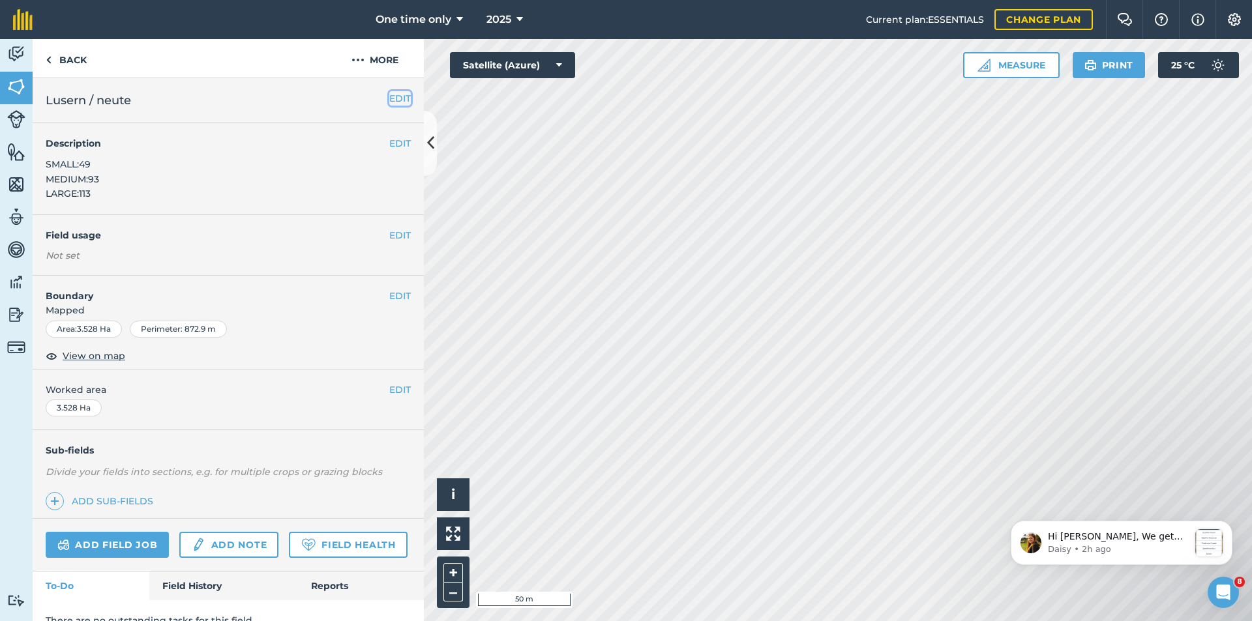
click at [389, 95] on button "EDIT" at bounding box center [400, 98] width 22 height 14
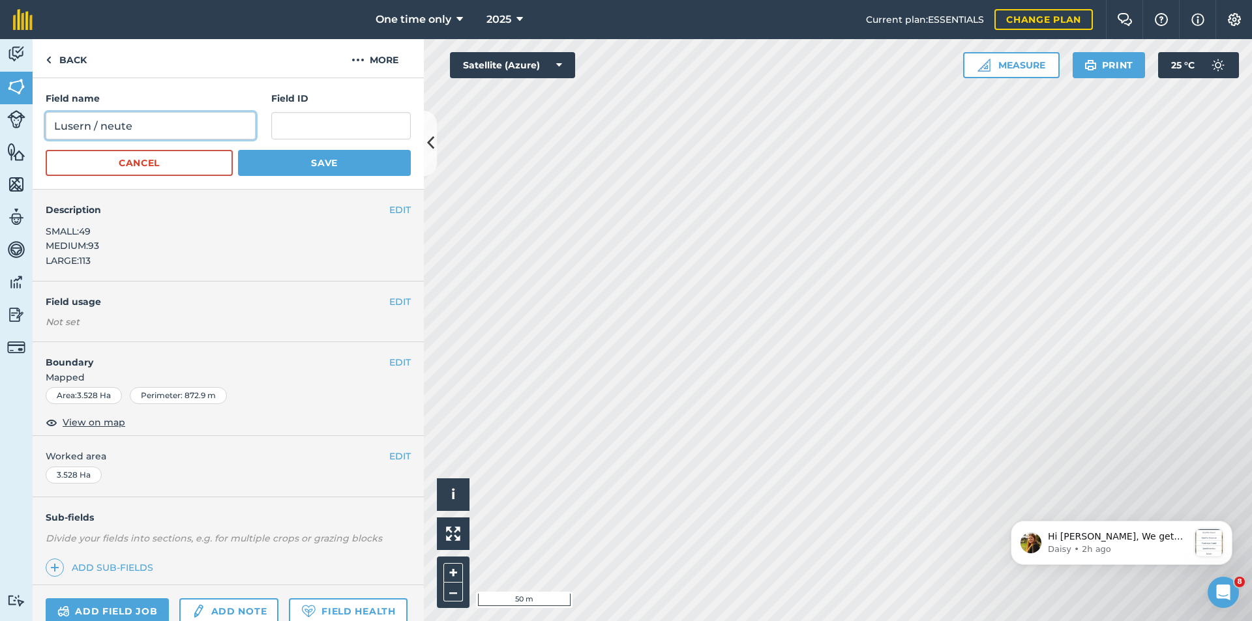
click at [177, 125] on input "Lusern / neute" at bounding box center [151, 125] width 210 height 27
type input "Lusern / neute [PERSON_NAME] regs"
click at [308, 160] on button "Save" at bounding box center [324, 163] width 173 height 26
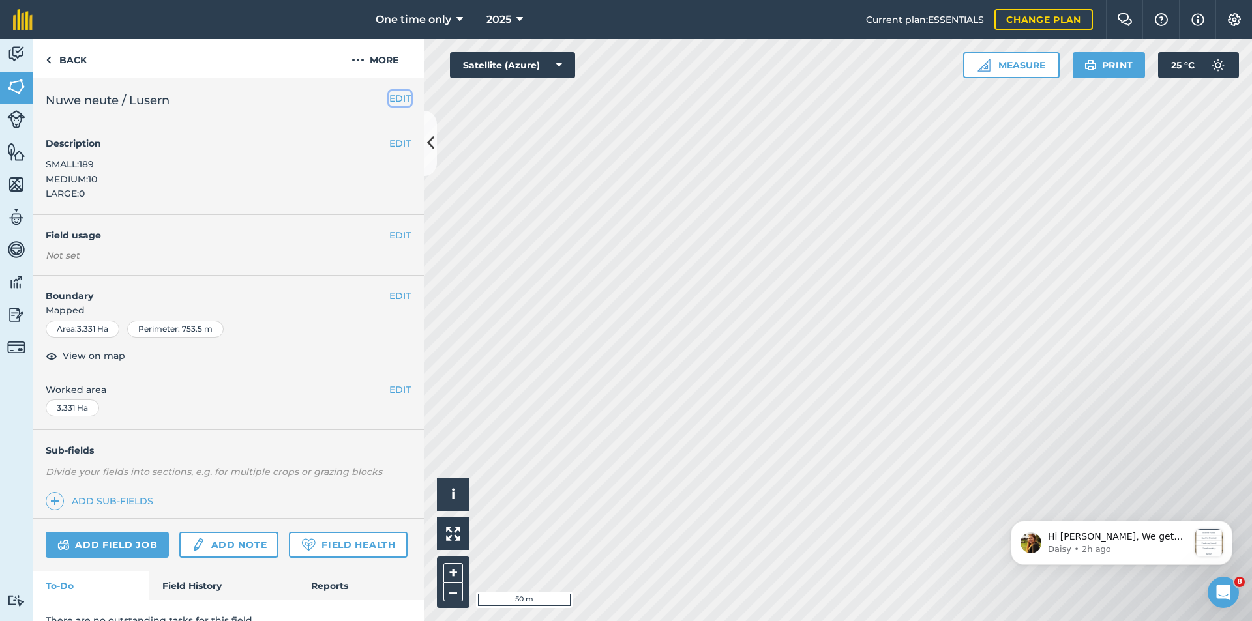
click at [389, 96] on button "EDIT" at bounding box center [400, 98] width 22 height 14
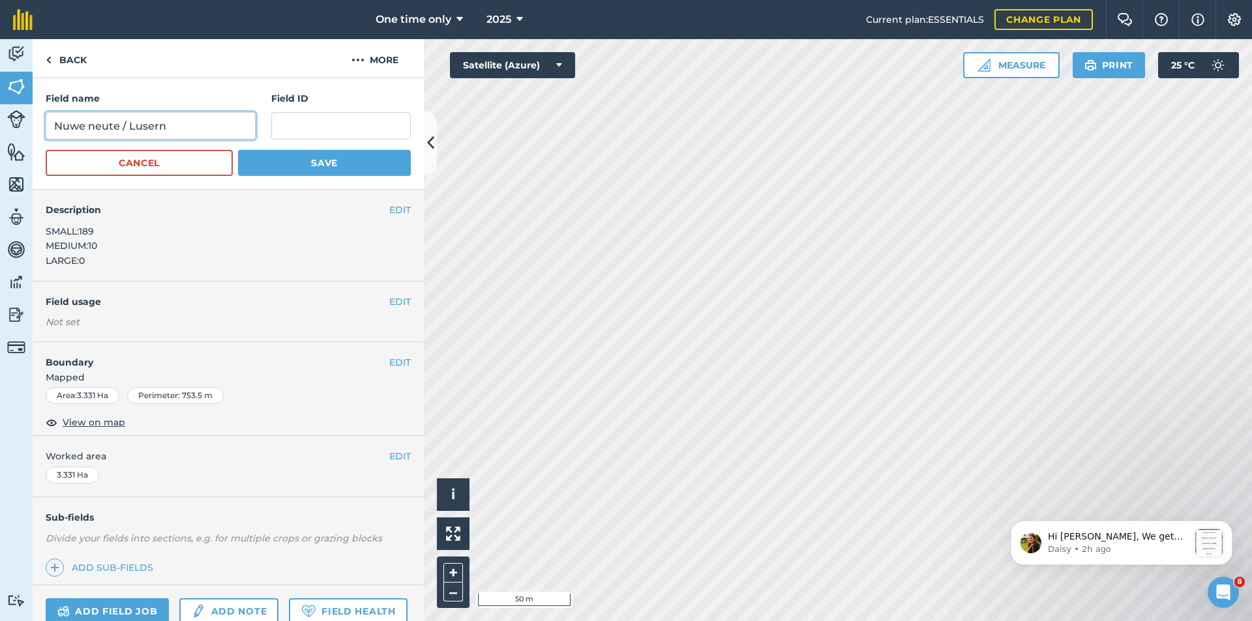
click at [84, 123] on input "Nuwe neute / Lusern" at bounding box center [151, 125] width 210 height 27
click at [47, 108] on div "Field name neute / [PERSON_NAME]" at bounding box center [151, 115] width 210 height 48
click at [59, 119] on input "neute / Lusern" at bounding box center [151, 125] width 210 height 27
click at [65, 127] on input "neute / Lusern" at bounding box center [151, 125] width 210 height 27
click at [165, 127] on input "Neute / Lusern" at bounding box center [151, 125] width 210 height 27
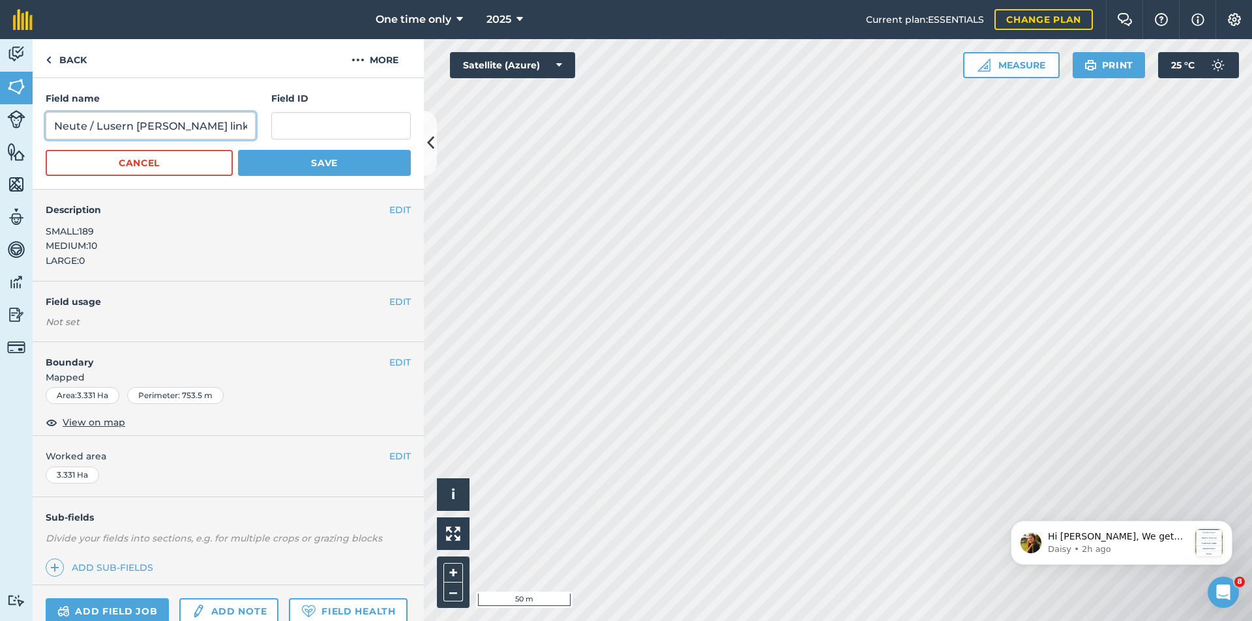
type input "Neute / Lusern [PERSON_NAME] links"
click at [267, 162] on button "Save" at bounding box center [324, 163] width 173 height 26
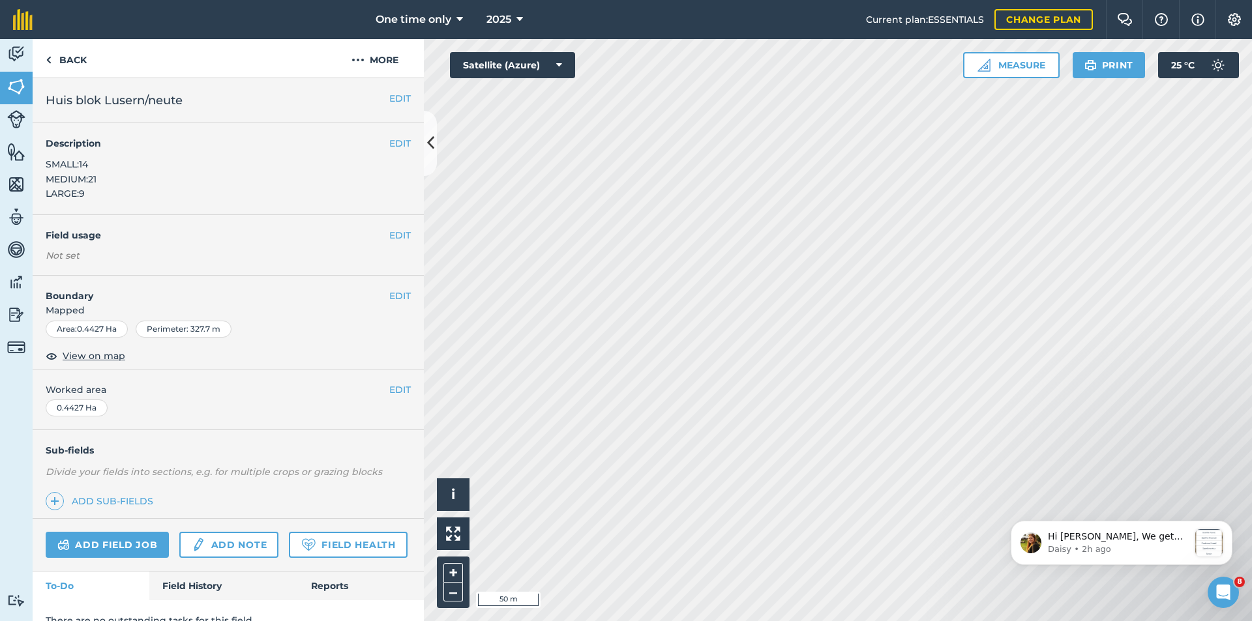
click at [102, 98] on span "Huis blok Lusern/neute" at bounding box center [114, 100] width 137 height 18
click at [389, 96] on button "EDIT" at bounding box center [400, 98] width 22 height 14
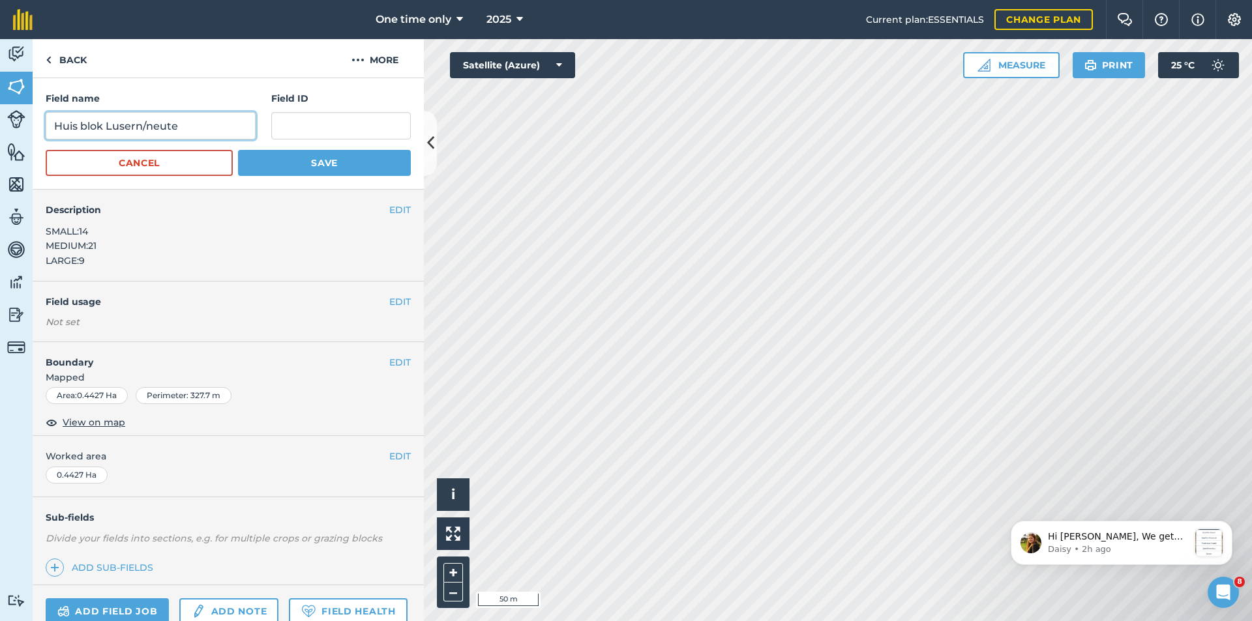
click at [103, 126] on input "Huis blok Lusern/neute" at bounding box center [151, 125] width 210 height 27
click at [159, 128] on input "Lusern/neute" at bounding box center [151, 125] width 210 height 27
type input "Lusern/neute Huis"
click at [282, 164] on button "Save" at bounding box center [324, 163] width 173 height 26
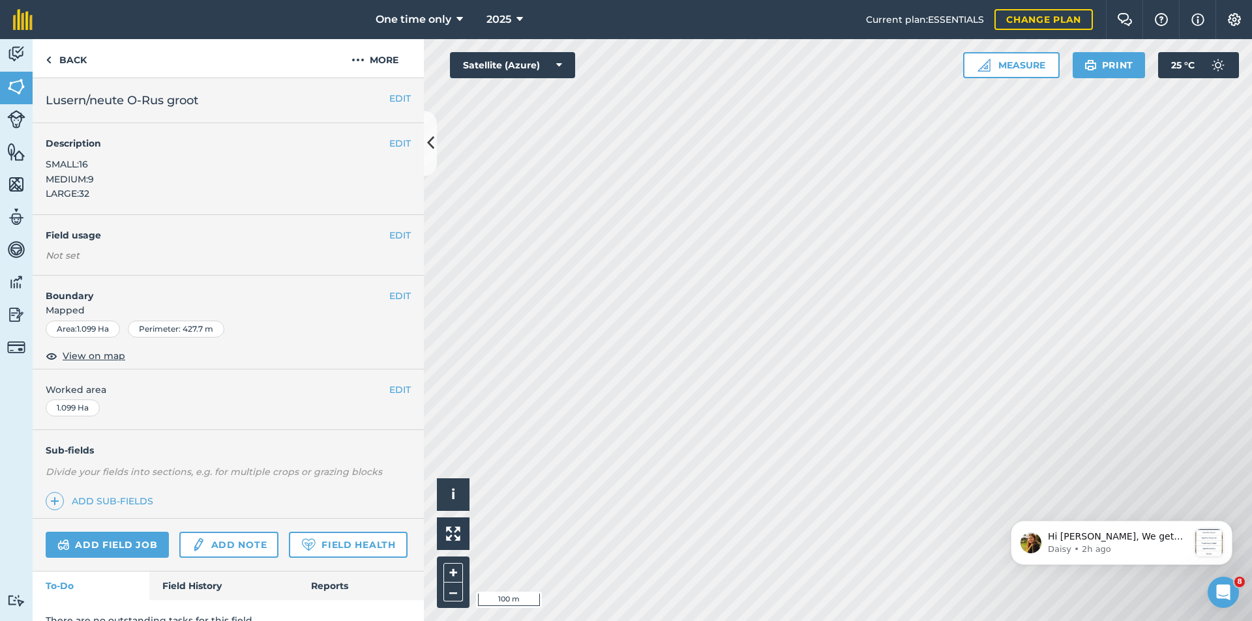
click at [162, 170] on div "EDIT Description SMALL:16 MEDIUM:9 LARGE:32" at bounding box center [228, 169] width 391 height 92
click at [132, 182] on div "EDIT Description SMALL:16 MEDIUM:9 LARGE:32" at bounding box center [228, 169] width 391 height 92
click at [1099, 539] on p "Hi [PERSON_NAME], We get our satellite imagery in the mobile app from Google Ea…" at bounding box center [1118, 537] width 141 height 13
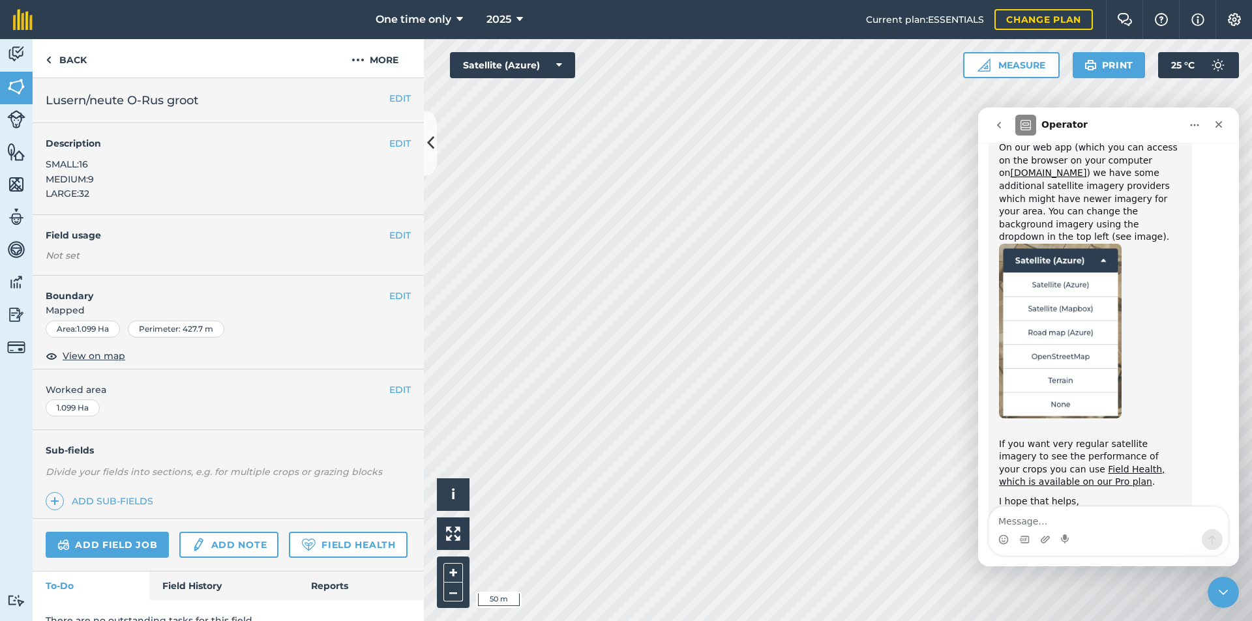
scroll to position [421, 0]
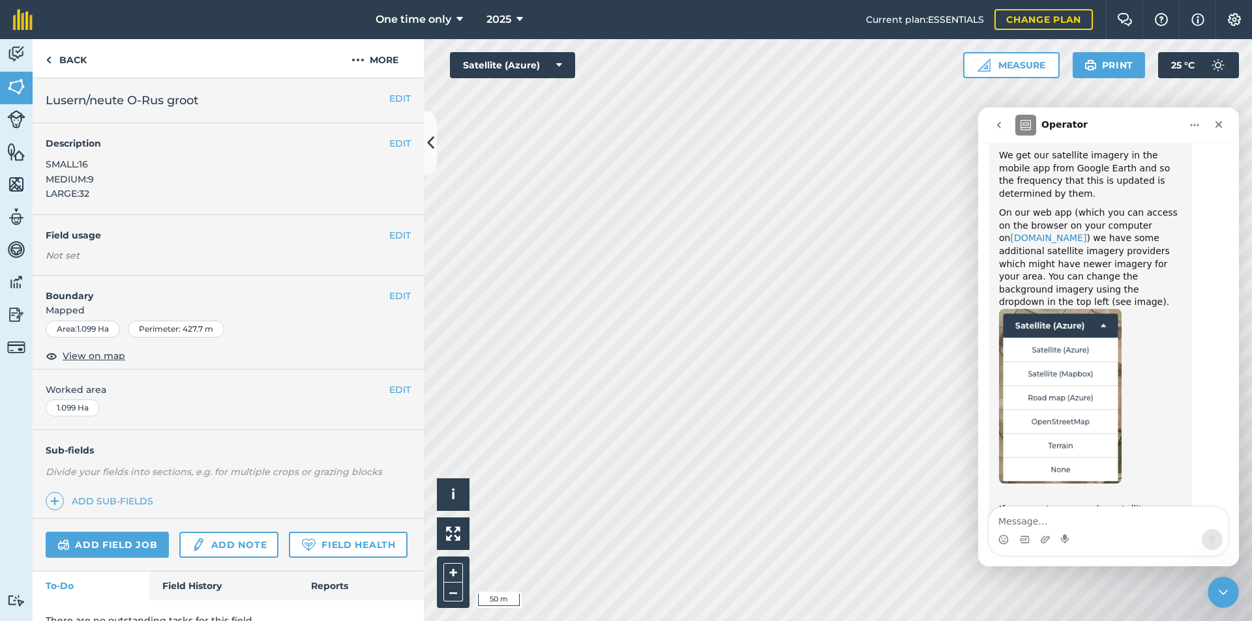
click at [1036, 233] on link "[DOMAIN_NAME]" at bounding box center [1048, 238] width 76 height 10
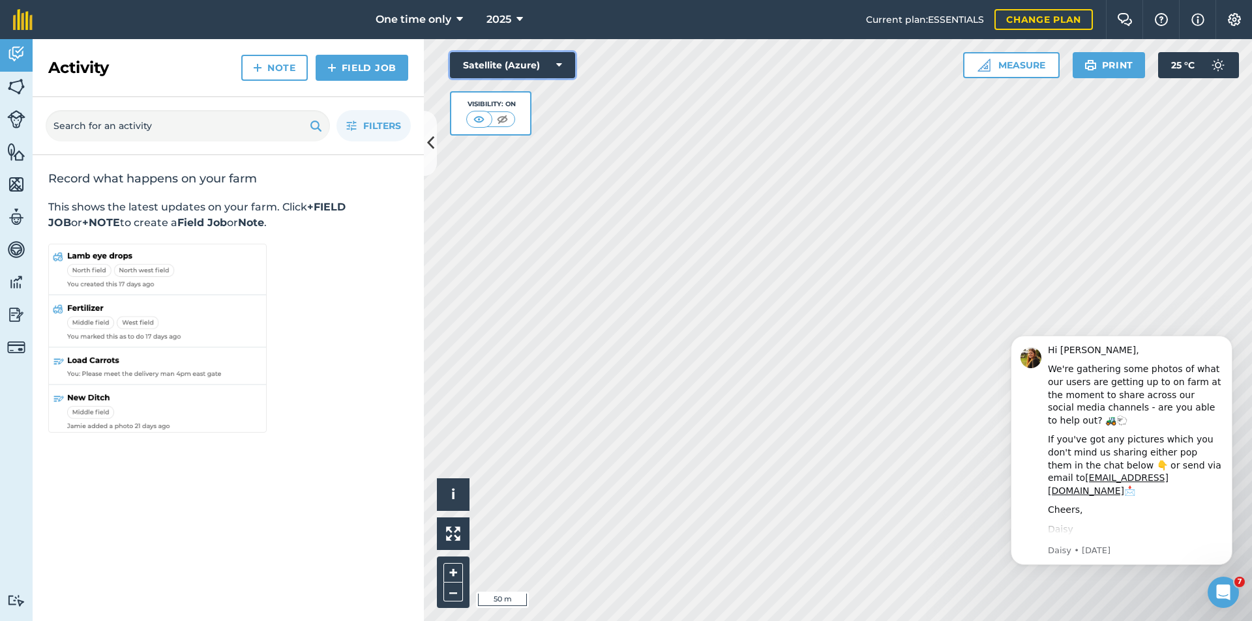
click at [564, 64] on button "Satellite (Azure)" at bounding box center [512, 65] width 125 height 26
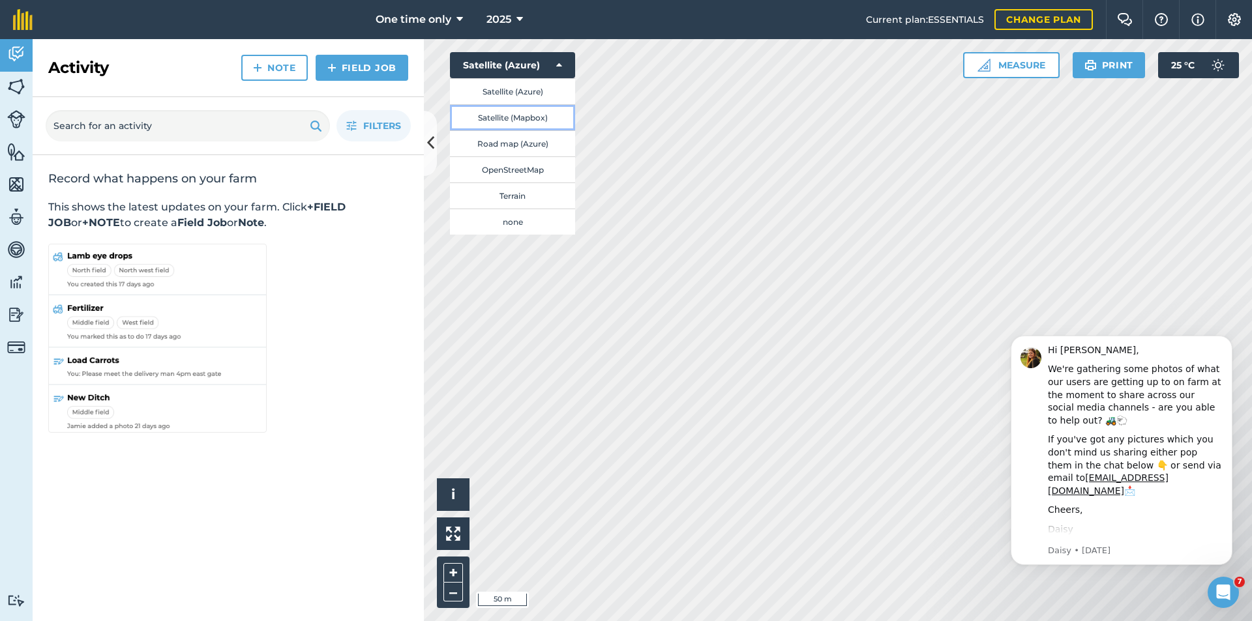
click at [519, 111] on button "Satellite (Mapbox)" at bounding box center [512, 117] width 125 height 26
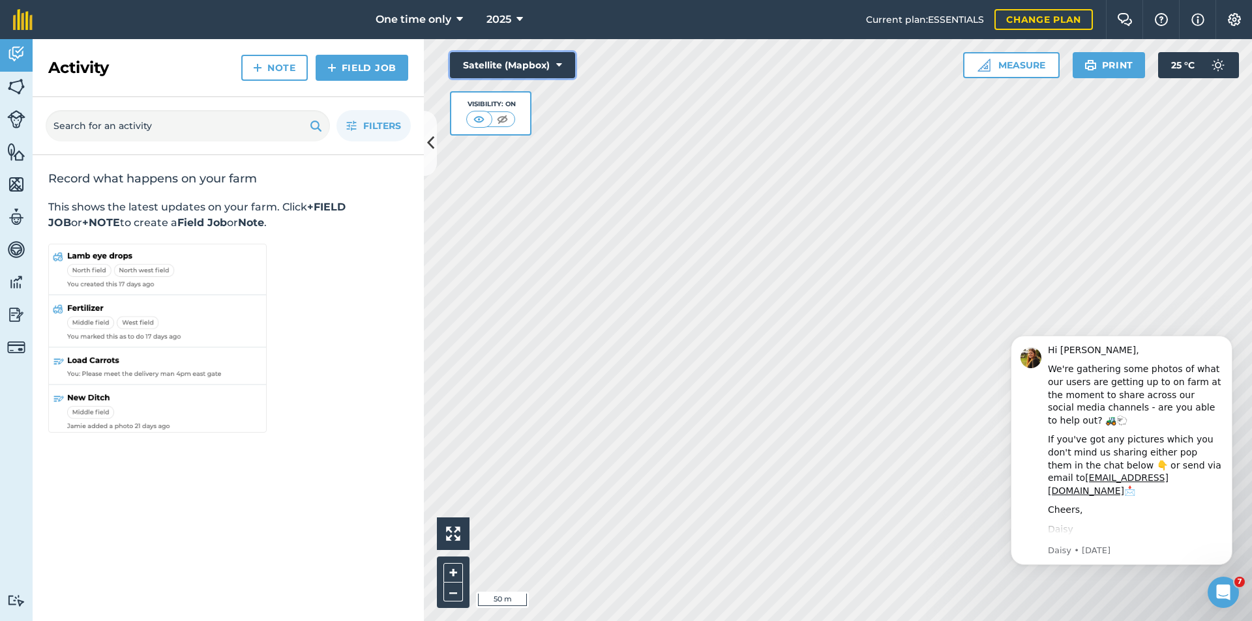
click at [564, 58] on button "Satellite (Mapbox)" at bounding box center [512, 65] width 125 height 26
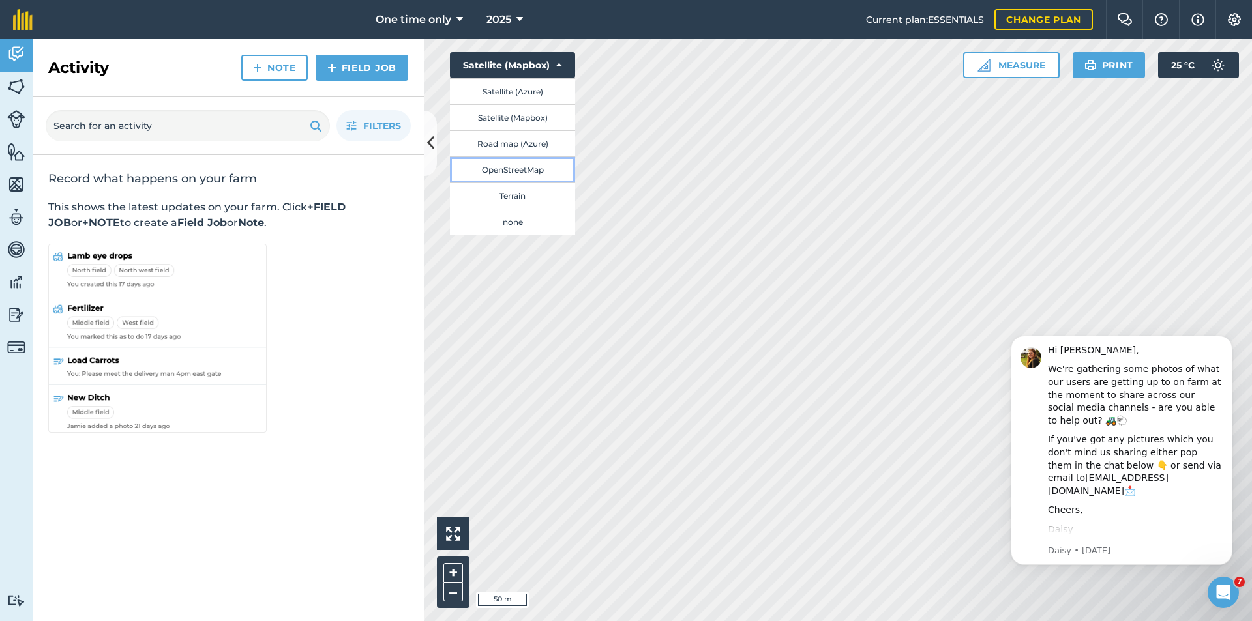
click at [536, 170] on button "OpenStreetMap" at bounding box center [512, 169] width 125 height 26
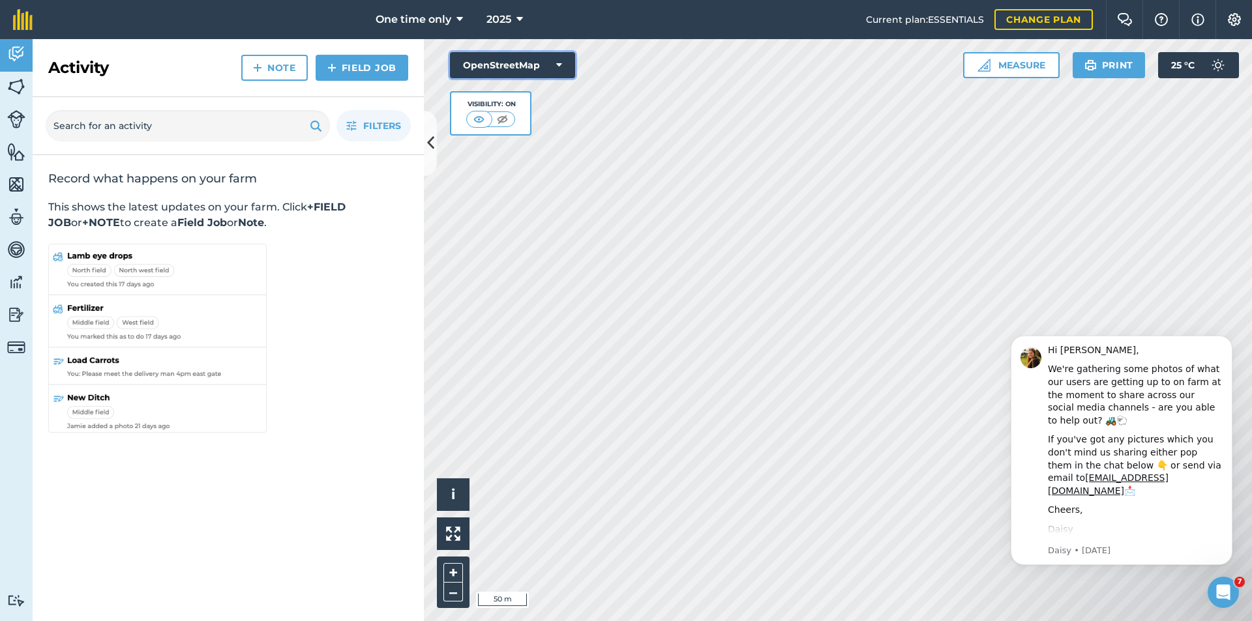
click at [569, 59] on button "OpenStreetMap" at bounding box center [512, 65] width 125 height 26
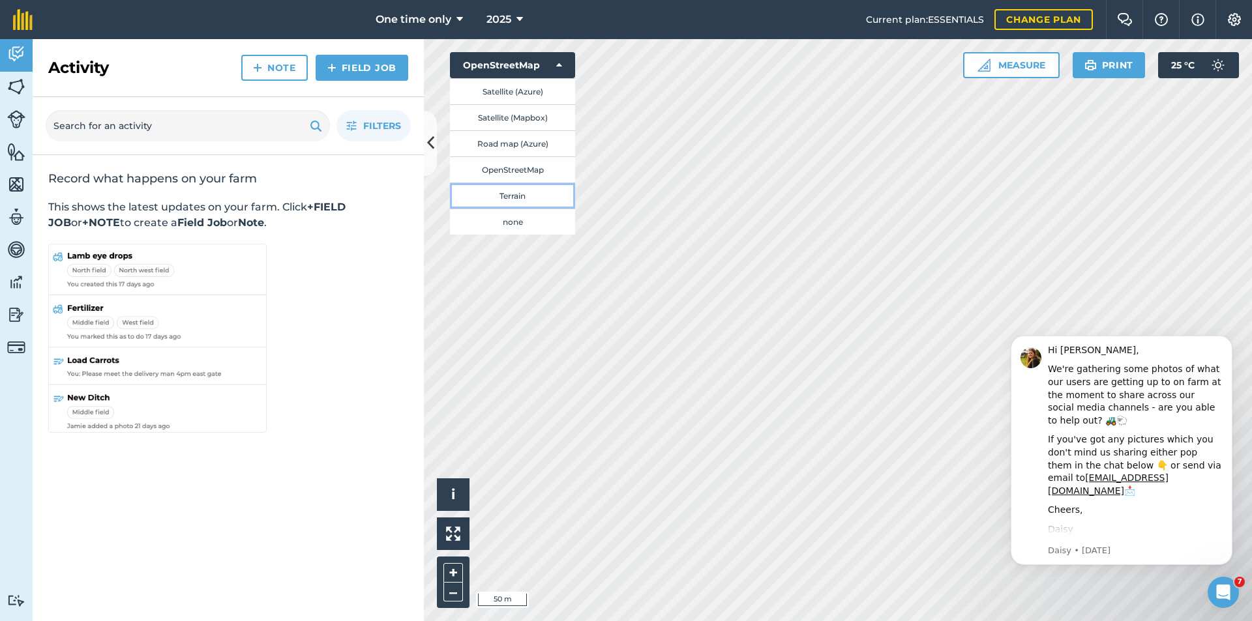
click at [522, 191] on button "Terrain" at bounding box center [512, 196] width 125 height 26
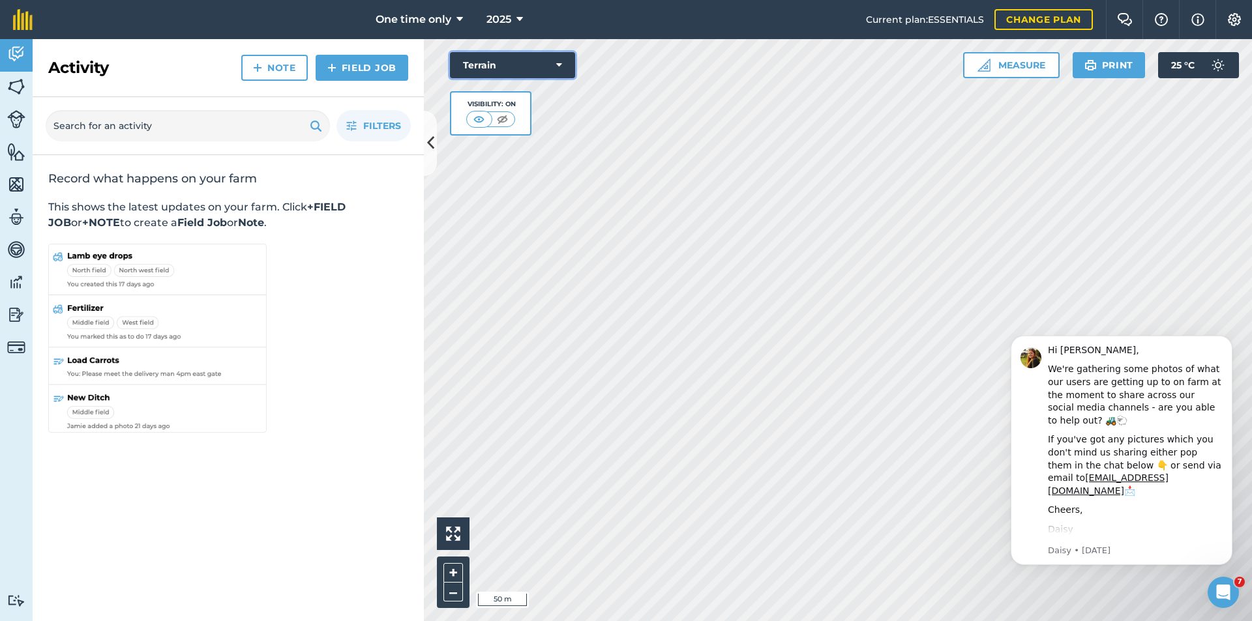
click at [557, 53] on button "Terrain" at bounding box center [512, 65] width 125 height 26
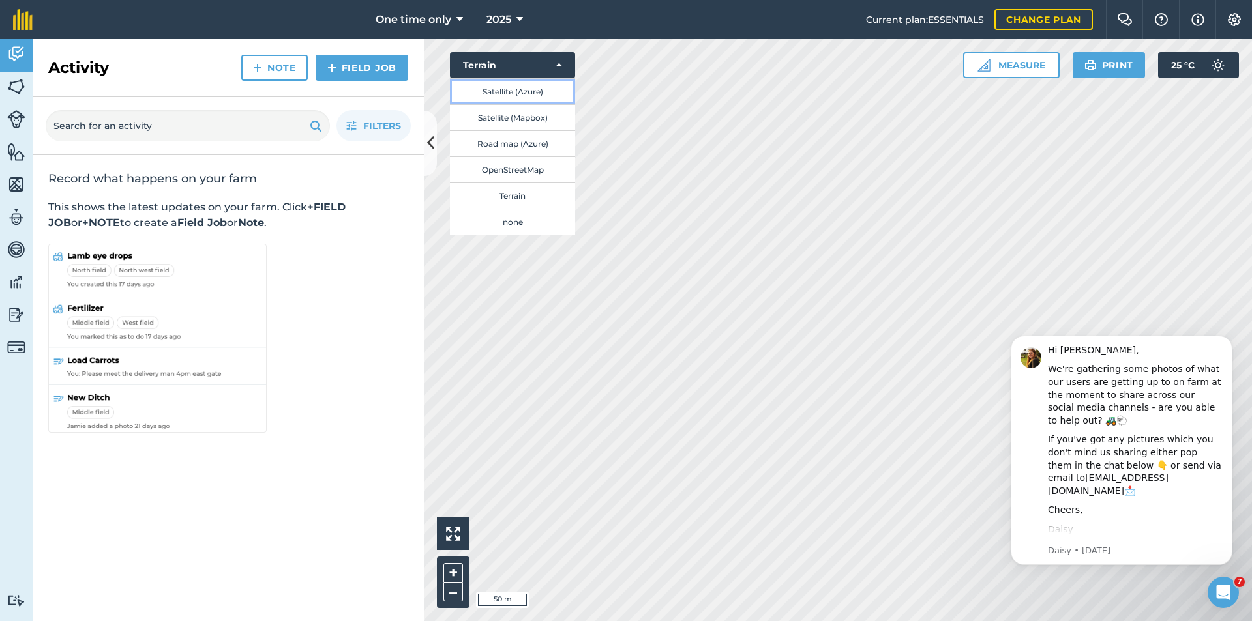
click at [528, 93] on button "Satellite (Azure)" at bounding box center [512, 91] width 125 height 26
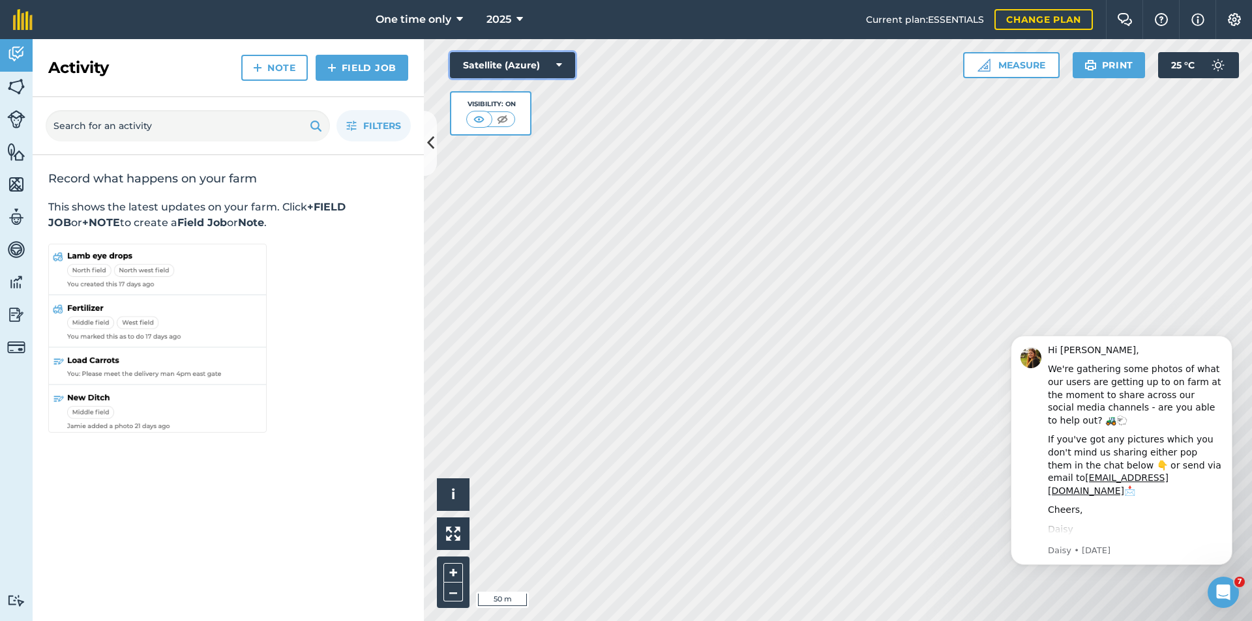
click at [559, 62] on icon at bounding box center [559, 65] width 6 height 13
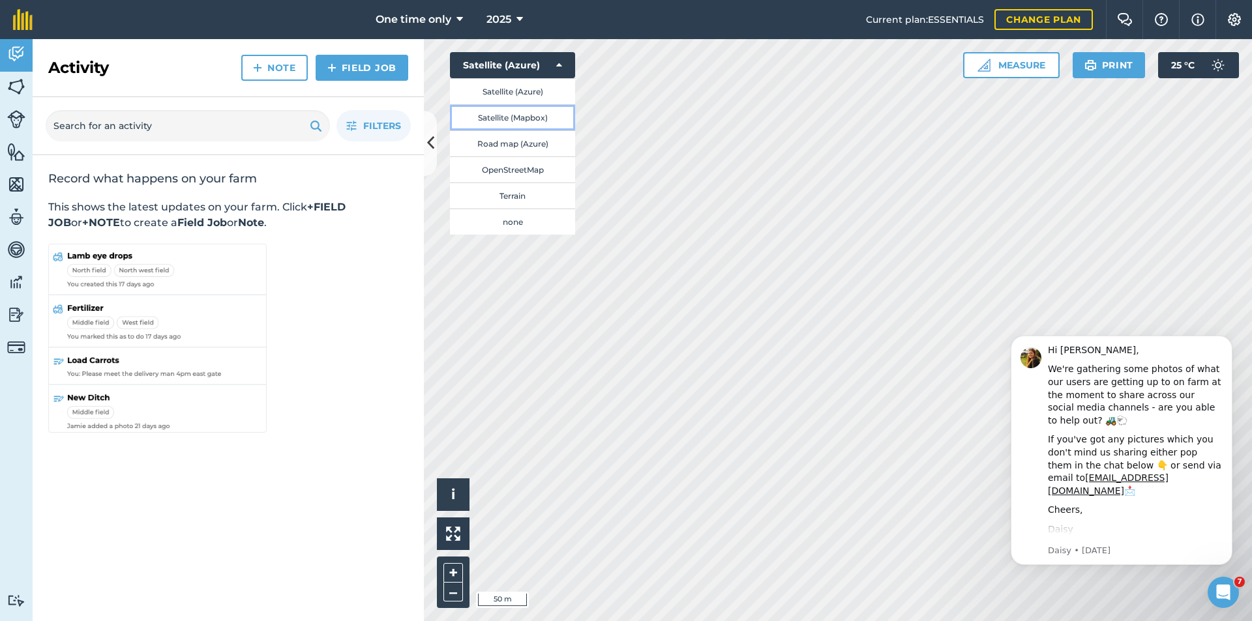
click at [521, 122] on button "Satellite (Mapbox)" at bounding box center [512, 117] width 125 height 26
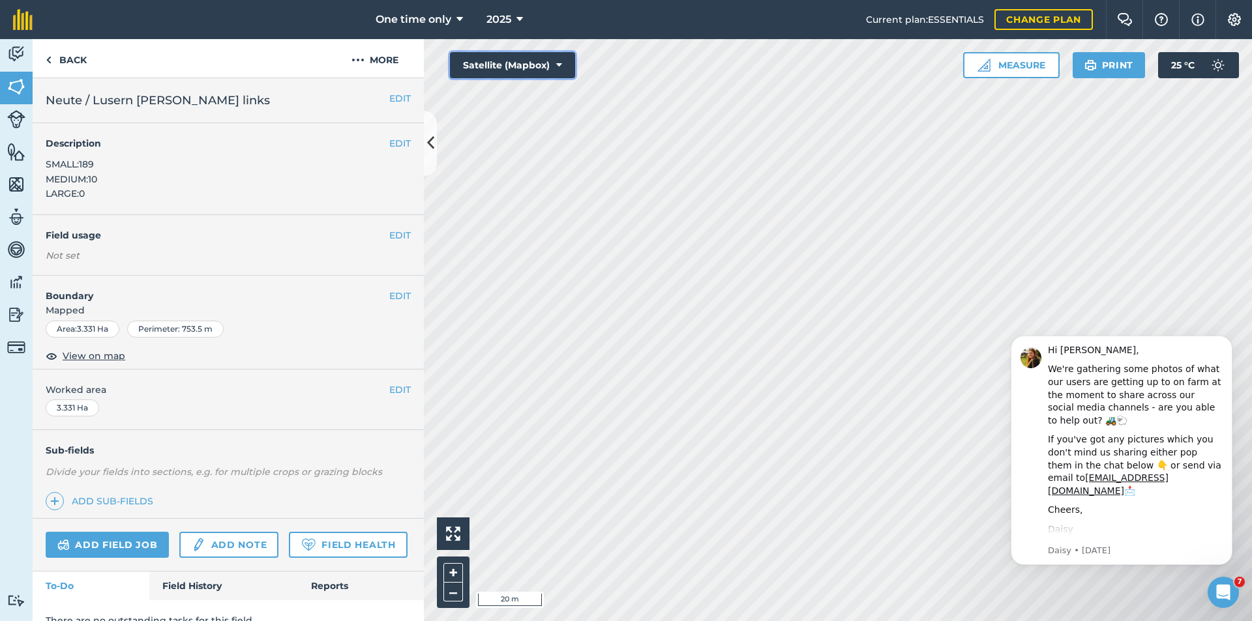
click at [565, 66] on button "Satellite (Mapbox)" at bounding box center [512, 65] width 125 height 26
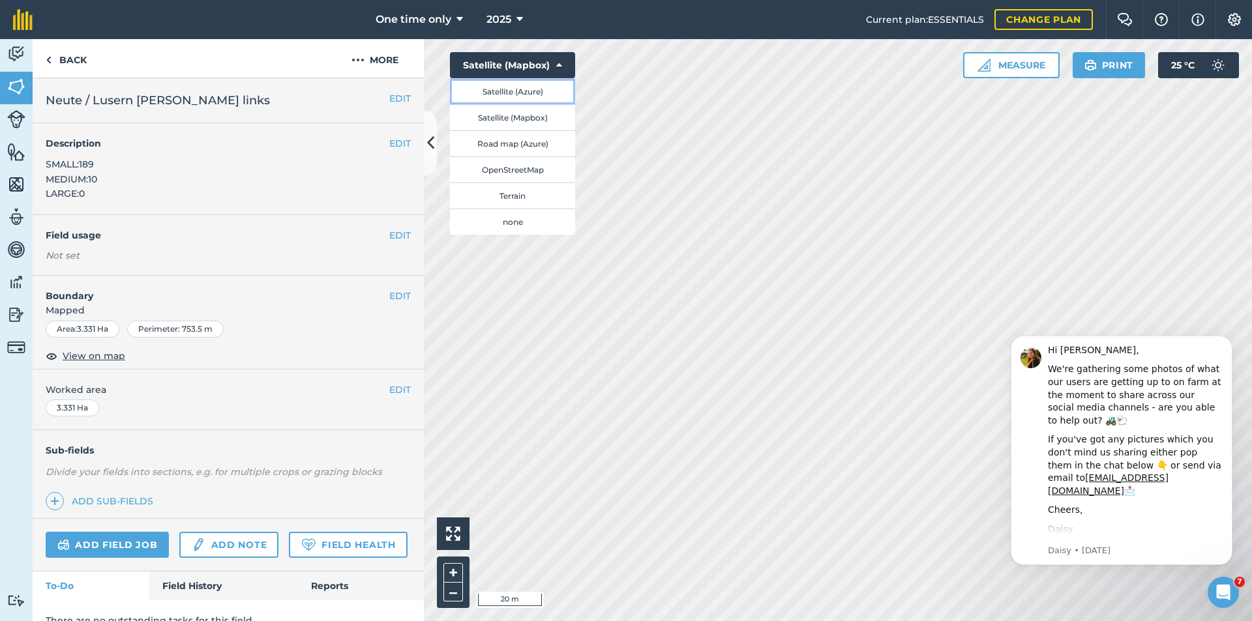
click at [541, 90] on button "Satellite (Azure)" at bounding box center [512, 91] width 125 height 26
